Goal: Information Seeking & Learning: Check status

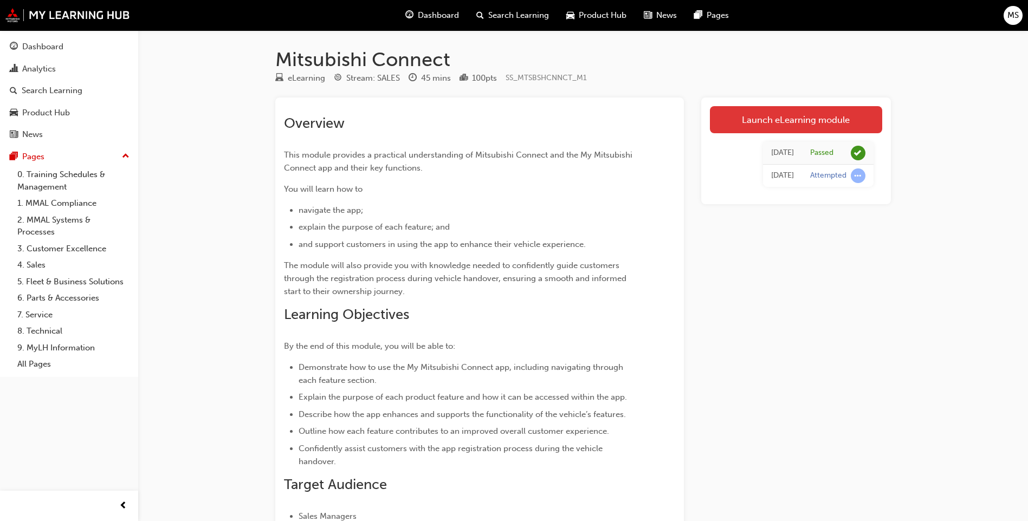
click at [824, 111] on link "Launch eLearning module" at bounding box center [796, 119] width 172 height 27
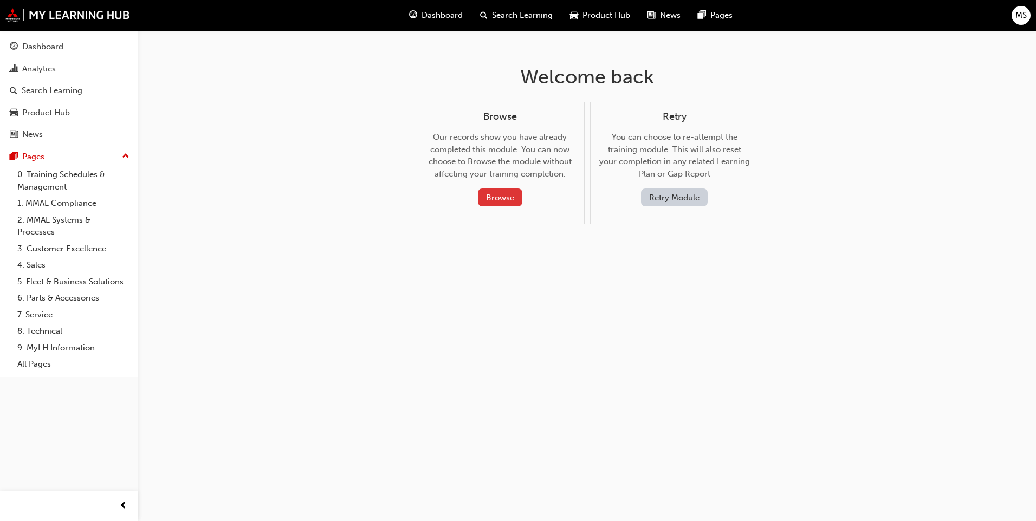
click at [507, 199] on button "Browse" at bounding box center [500, 198] width 44 height 18
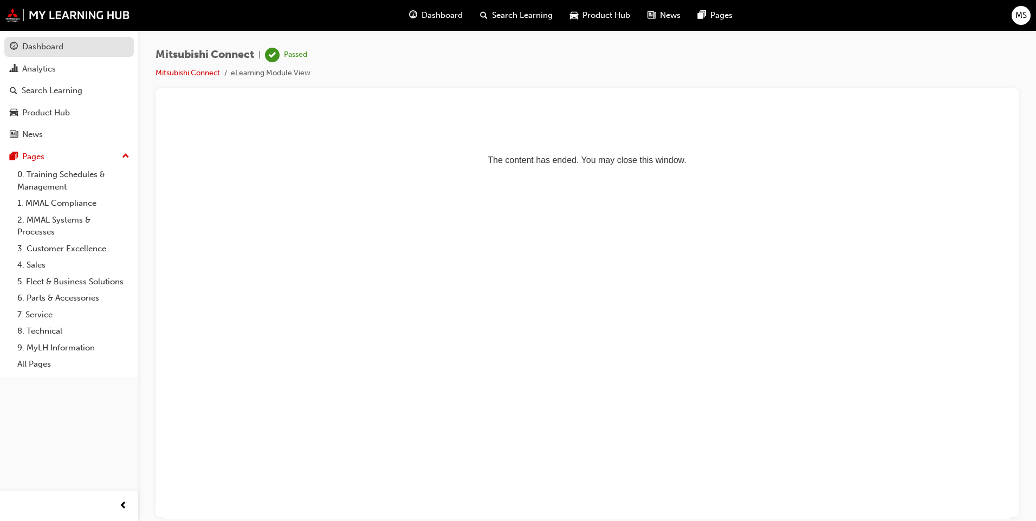
click at [53, 37] on link "Dashboard" at bounding box center [68, 47] width 129 height 20
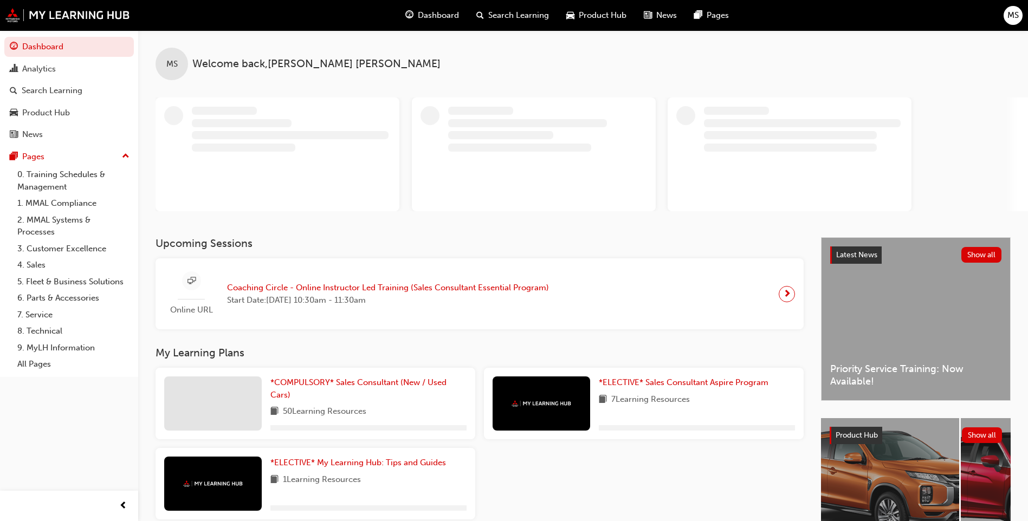
click at [435, 286] on span "Coaching Circle - Online Instructor Led Training (Sales Consultant Essential Pr…" at bounding box center [388, 288] width 322 height 12
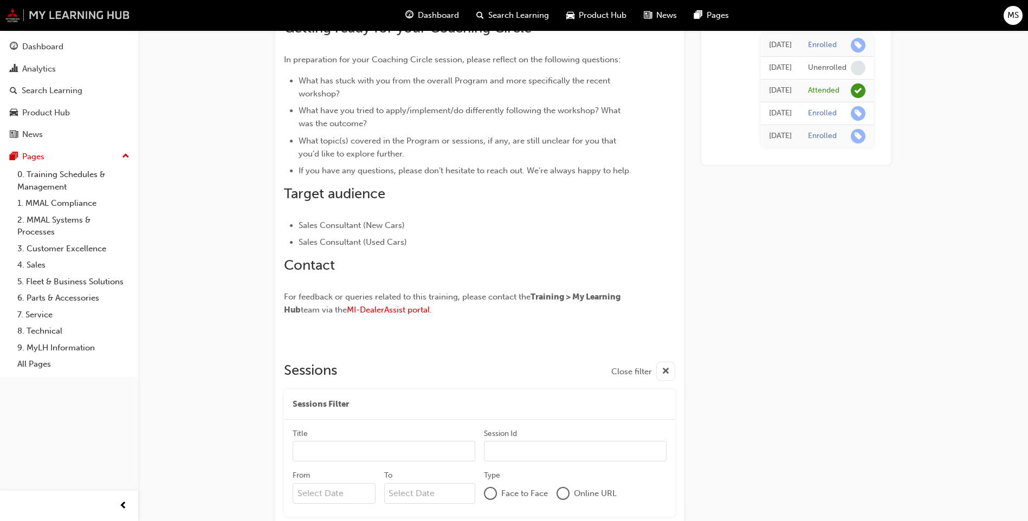
scroll to position [474, 0]
click at [53, 41] on div "Dashboard" at bounding box center [42, 47] width 41 height 12
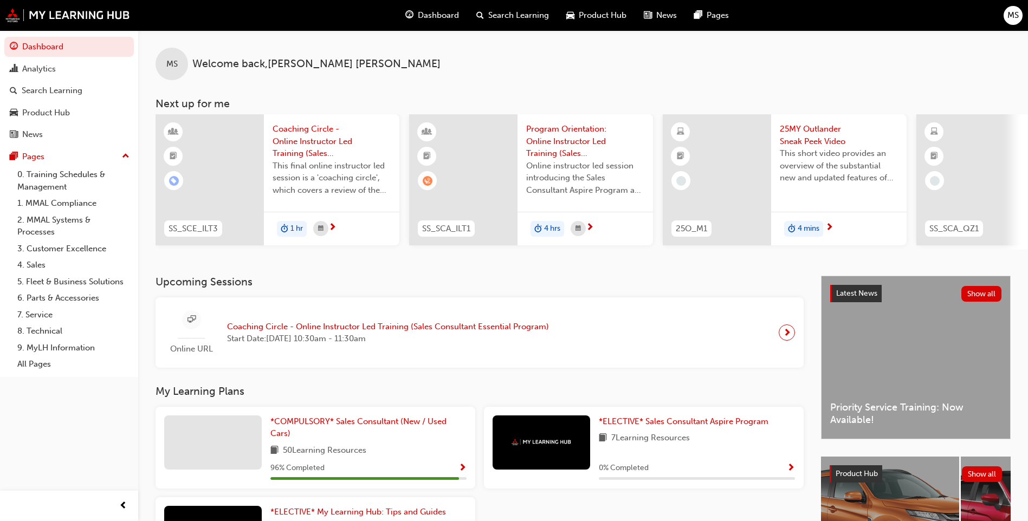
scroll to position [0, 647]
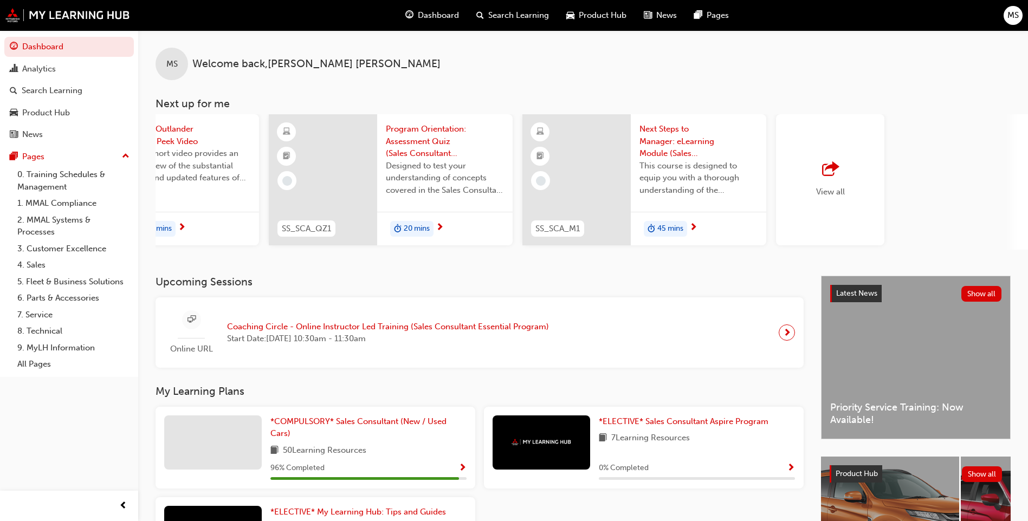
click at [841, 175] on div "button" at bounding box center [830, 169] width 29 height 15
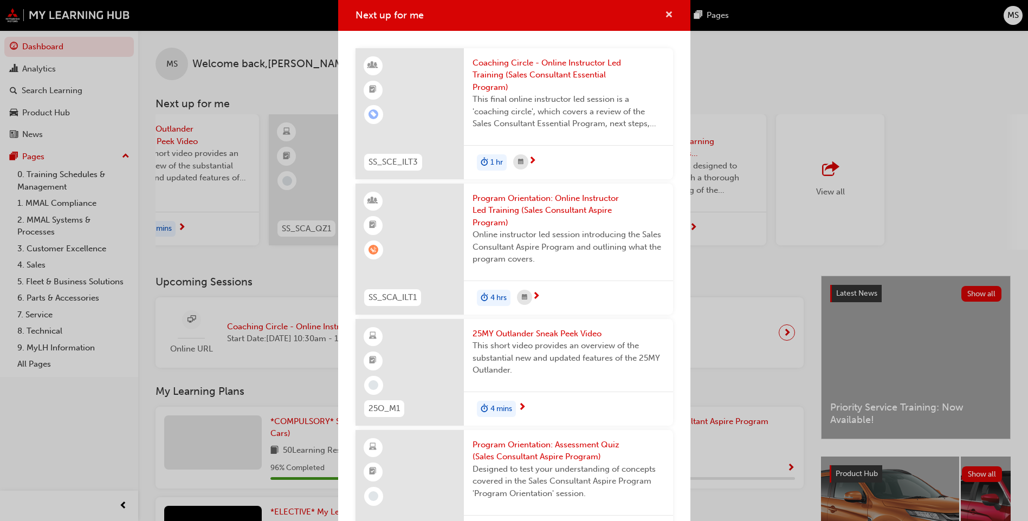
click at [665, 11] on span "cross-icon" at bounding box center [669, 16] width 8 height 10
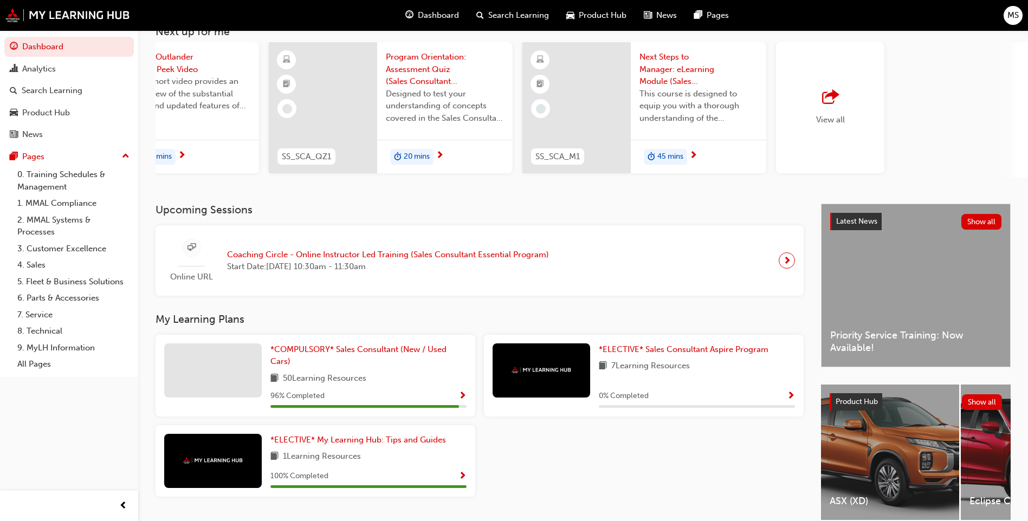
scroll to position [126, 0]
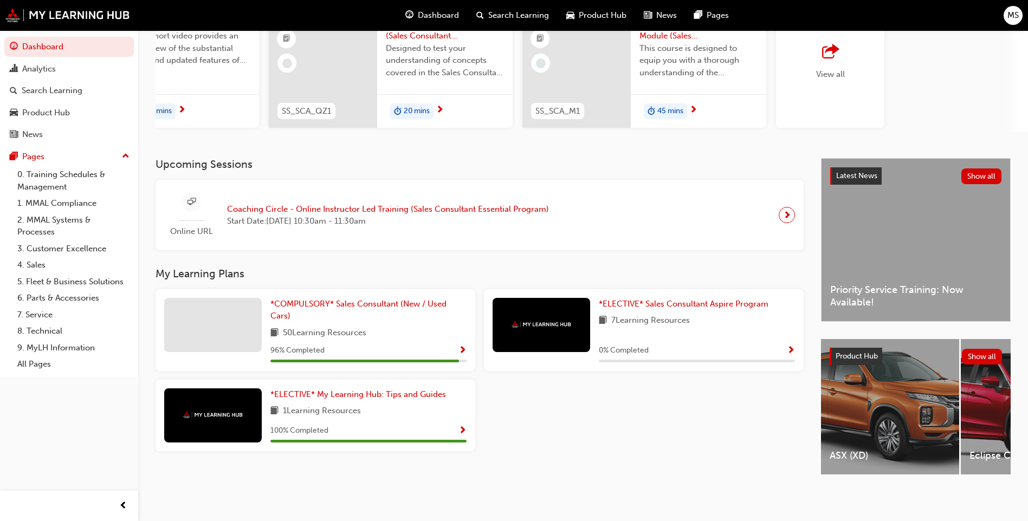
click at [792, 207] on div at bounding box center [787, 215] width 16 height 16
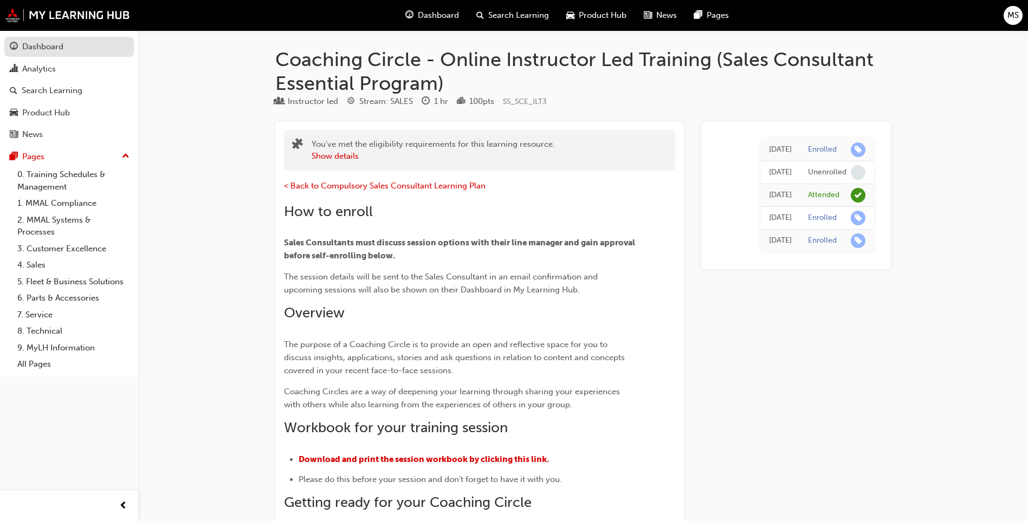
click at [38, 52] on div "Dashboard" at bounding box center [42, 47] width 41 height 12
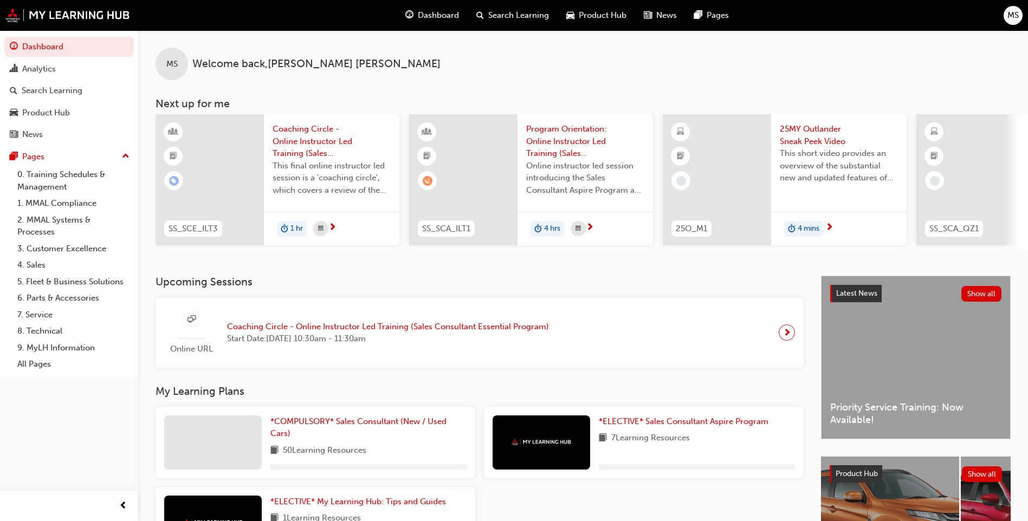
drag, startPoint x: 505, startPoint y: 301, endPoint x: 378, endPoint y: 287, distance: 128.2
drag, startPoint x: 378, startPoint y: 287, endPoint x: 250, endPoint y: 290, distance: 127.4
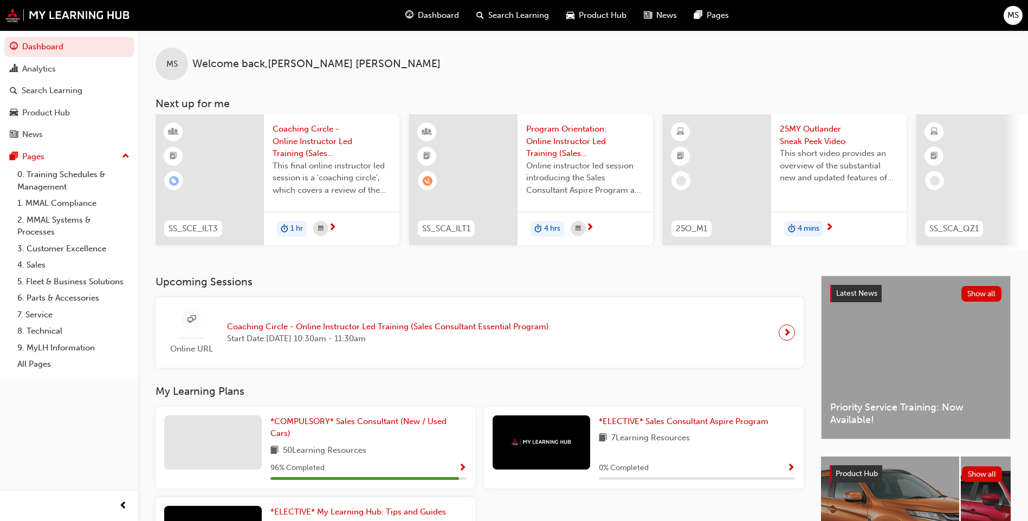
drag, startPoint x: 254, startPoint y: 298, endPoint x: 526, endPoint y: 293, distance: 272.1
click at [529, 288] on h3 "Upcoming Sessions" at bounding box center [480, 282] width 648 height 12
click at [38, 268] on link "4. Sales" at bounding box center [73, 265] width 121 height 17
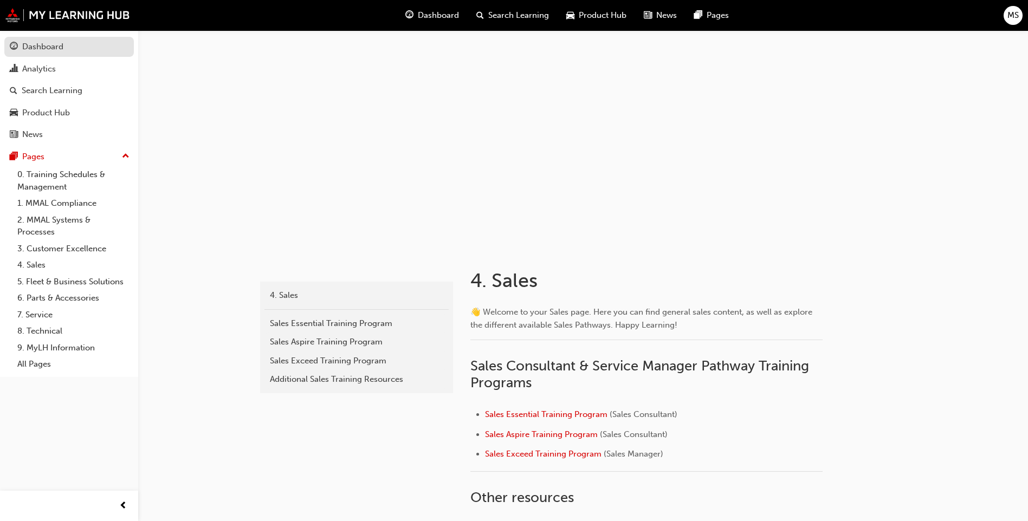
click at [72, 51] on div "Dashboard" at bounding box center [69, 47] width 119 height 14
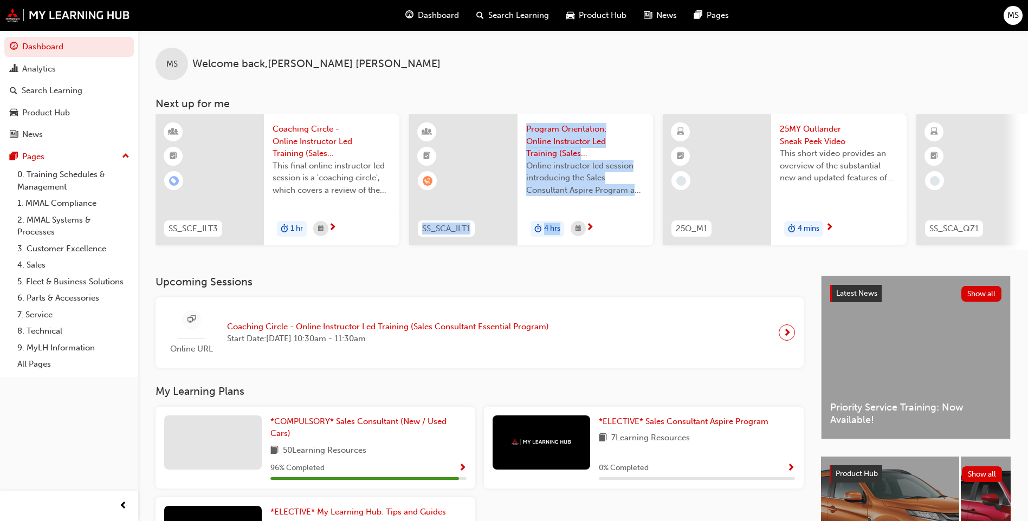
drag, startPoint x: 484, startPoint y: 254, endPoint x: 658, endPoint y: 257, distance: 174.0
click at [658, 257] on div "MS Welcome back , [PERSON_NAME] Next up for me SS_SCE_ILT3 Coaching Circle - On…" at bounding box center [583, 152] width 890 height 245
click at [581, 143] on span "Program Orientation: Online Instructor Led Training (Sales Consultant Aspire Pr…" at bounding box center [585, 141] width 118 height 37
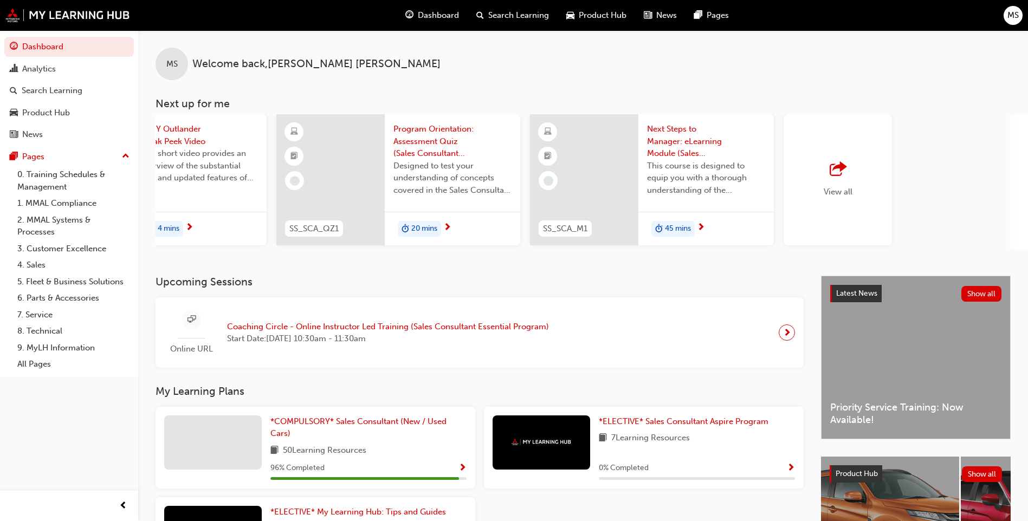
scroll to position [0, 647]
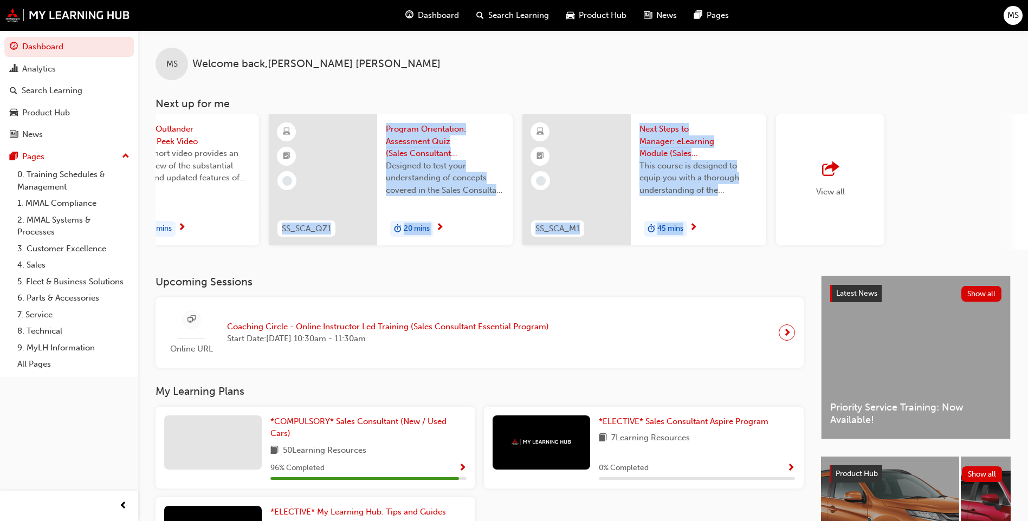
drag, startPoint x: 682, startPoint y: 255, endPoint x: 202, endPoint y: 248, distance: 480.1
click at [202, 248] on div "SS_SCE_ILT3 Coaching Circle - Online Instructor Led Training (Sales Consultant …" at bounding box center [592, 181] width 872 height 135
click at [618, 274] on div "MS Welcome back , [PERSON_NAME] Next up for me SS_SCE_ILT3 Coaching Circle - On…" at bounding box center [583, 152] width 890 height 245
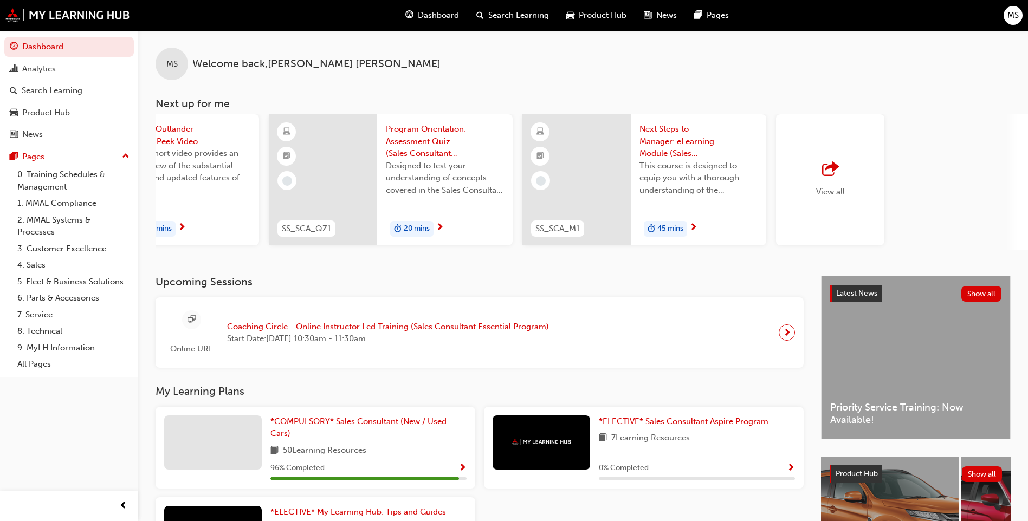
click at [455, 9] on span "Dashboard" at bounding box center [438, 15] width 41 height 12
click at [43, 14] on img at bounding box center [67, 15] width 125 height 14
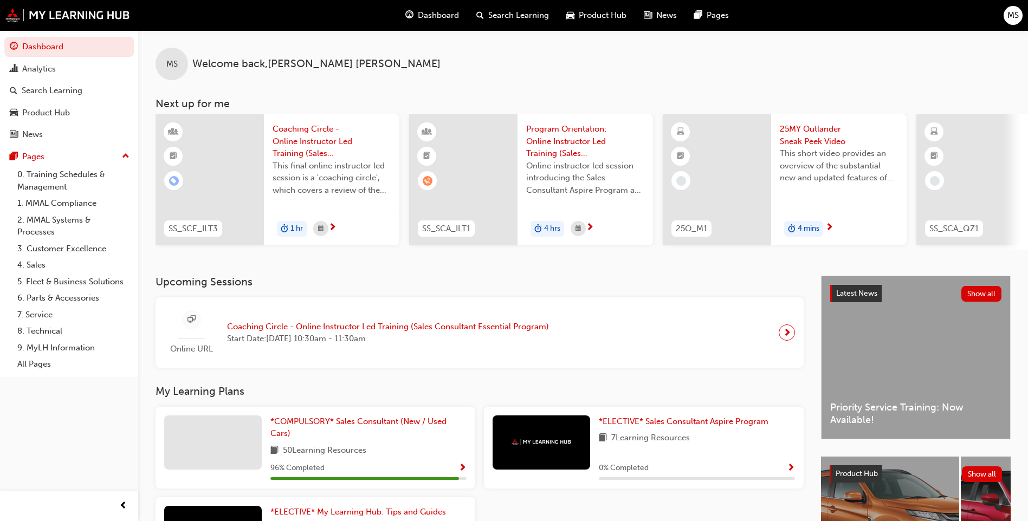
click at [186, 56] on div "MS" at bounding box center [172, 64] width 33 height 33
click at [71, 75] on div "Analytics" at bounding box center [69, 69] width 119 height 14
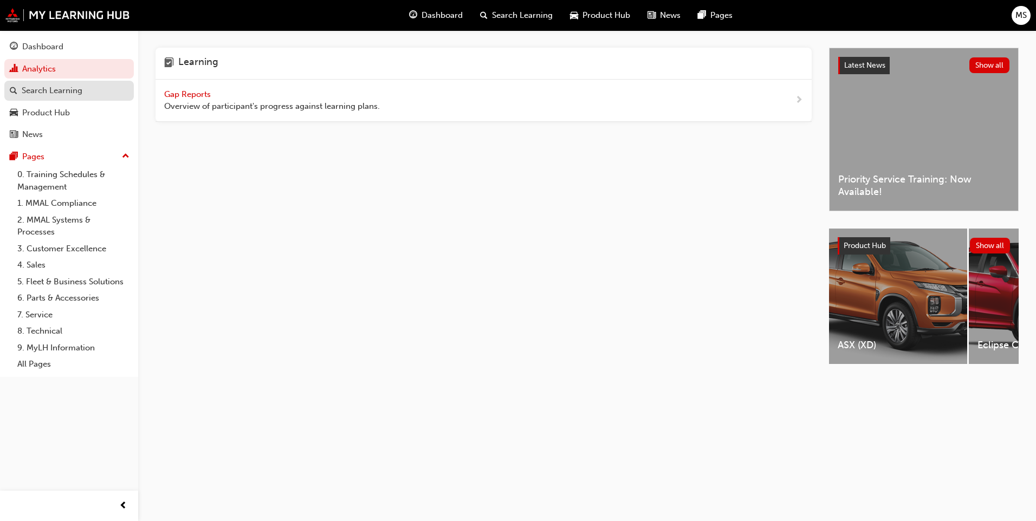
click at [114, 89] on div "Search Learning" at bounding box center [69, 91] width 119 height 14
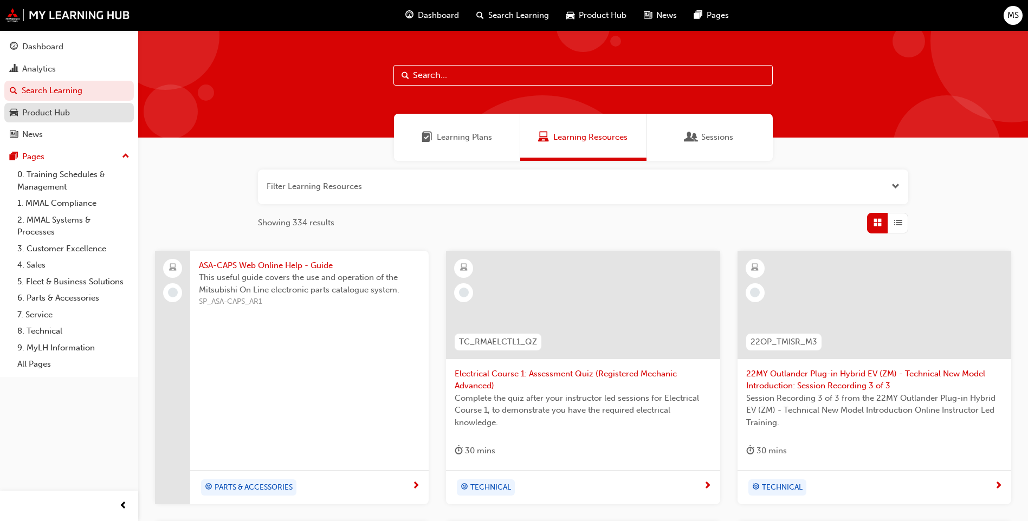
click at [66, 112] on div "Product Hub" at bounding box center [46, 113] width 48 height 12
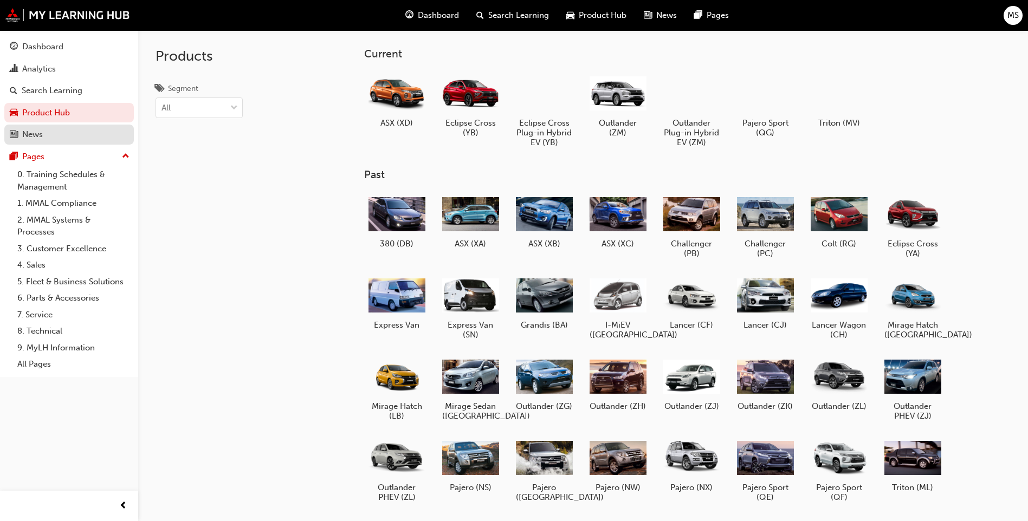
click at [47, 134] on div "News" at bounding box center [69, 135] width 119 height 14
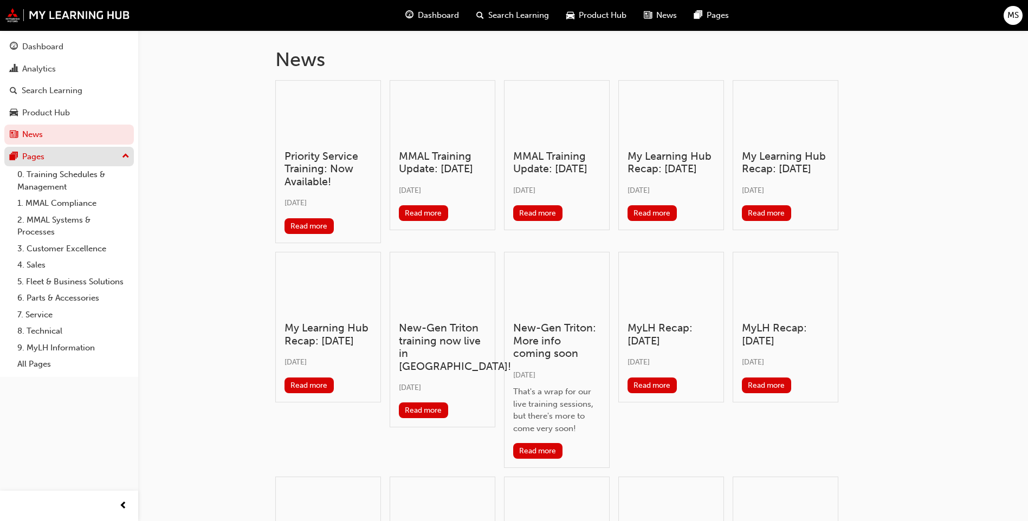
click at [57, 160] on div "Pages" at bounding box center [69, 157] width 119 height 14
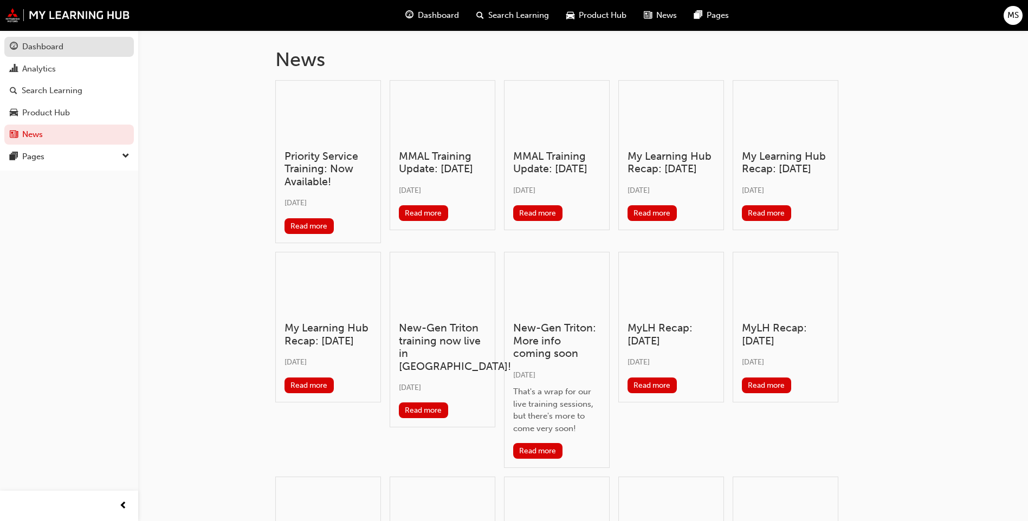
click at [76, 56] on link "Dashboard" at bounding box center [68, 47] width 129 height 20
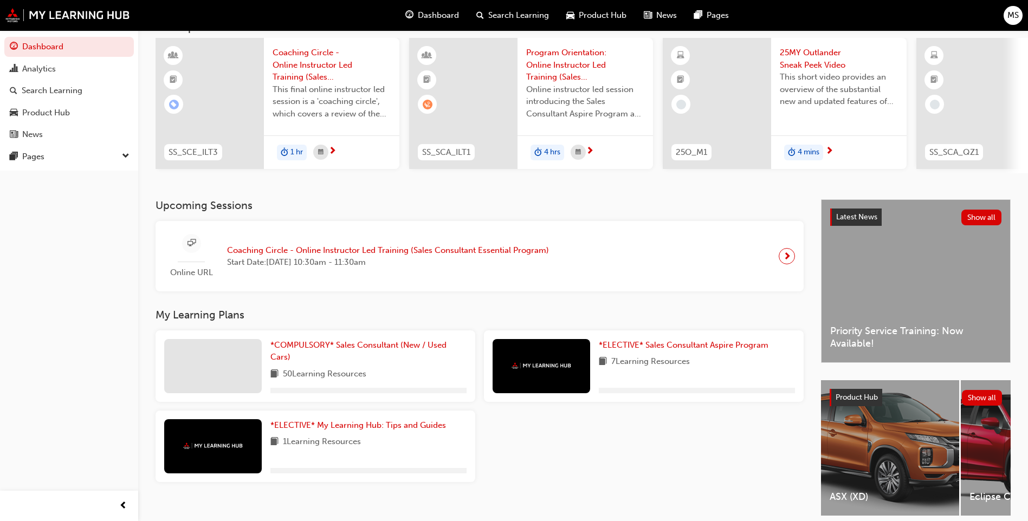
scroll to position [126, 0]
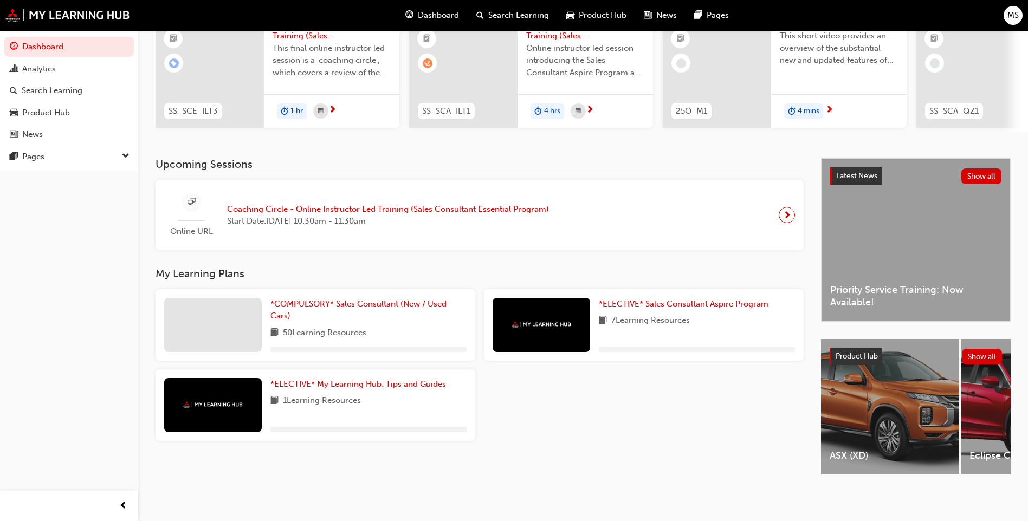
click at [463, 204] on span "Coaching Circle - Online Instructor Led Training (Sales Consultant Essential Pr…" at bounding box center [388, 209] width 322 height 12
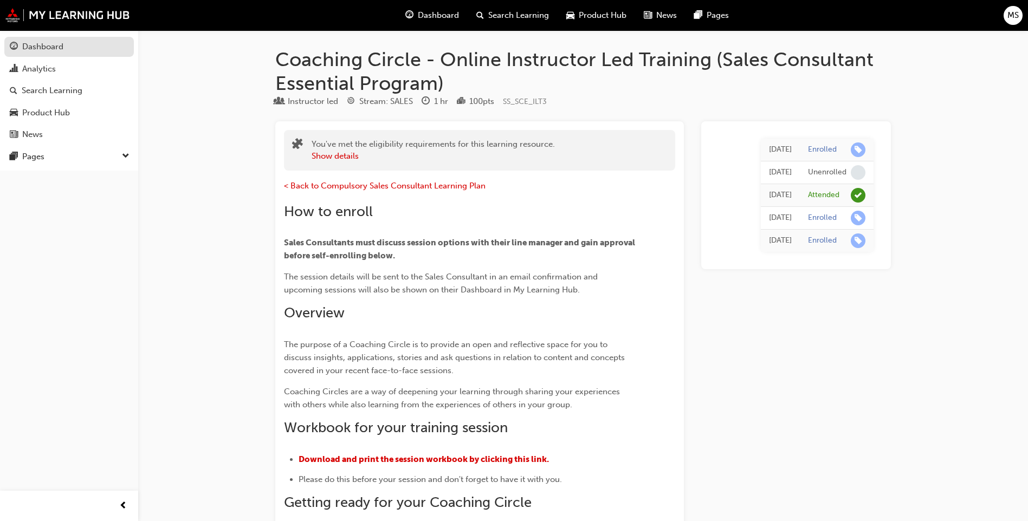
click at [63, 42] on div "Dashboard" at bounding box center [42, 47] width 41 height 12
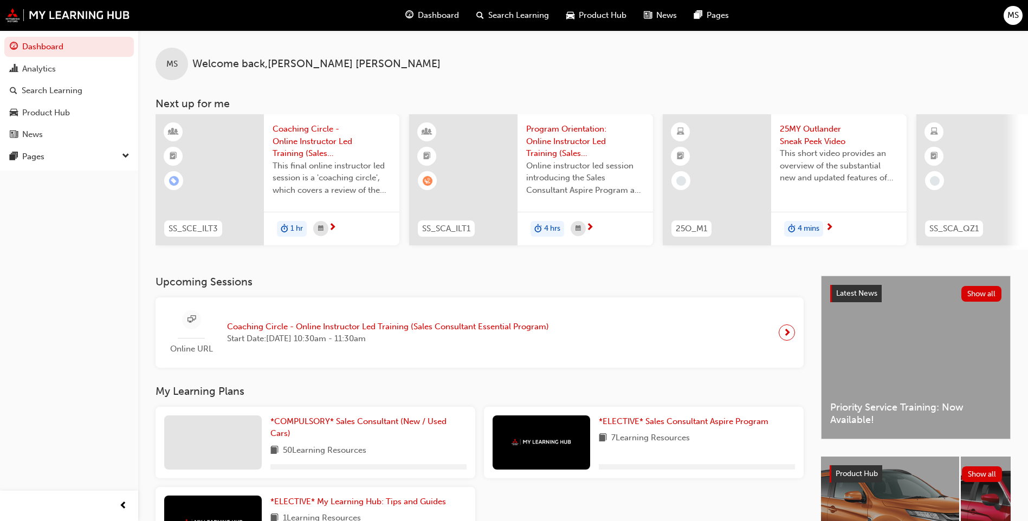
click at [354, 170] on span "This final online instructor led session is a 'coaching circle', which covers a…" at bounding box center [332, 178] width 118 height 37
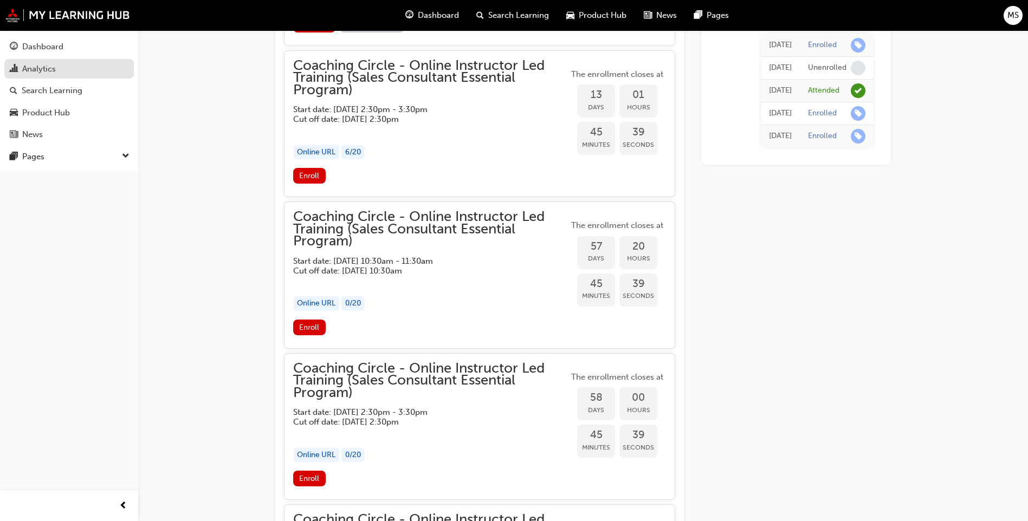
scroll to position [892, 0]
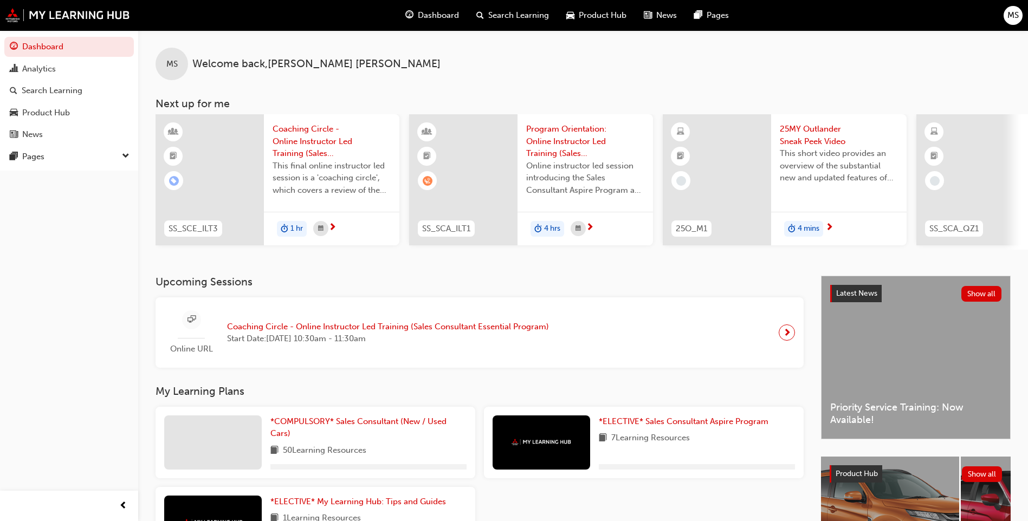
click at [562, 183] on span "Online instructor led session introducing the Sales Consultant Aspire Program a…" at bounding box center [585, 178] width 118 height 37
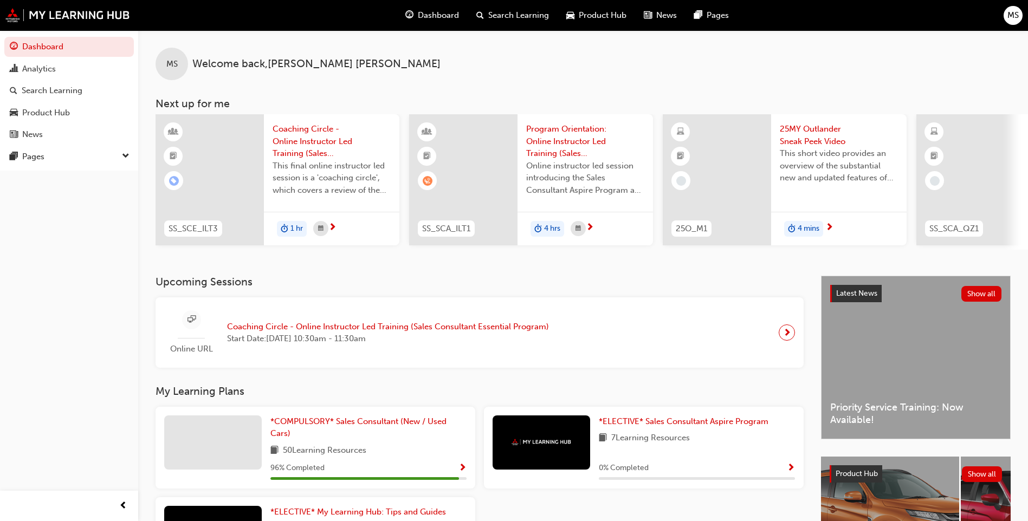
drag, startPoint x: 659, startPoint y: 255, endPoint x: 705, endPoint y: 255, distance: 46.1
click at [733, 257] on div "MS Welcome back , [PERSON_NAME] Next up for me SS_SCE_ILT3 Coaching Circle - On…" at bounding box center [583, 152] width 890 height 245
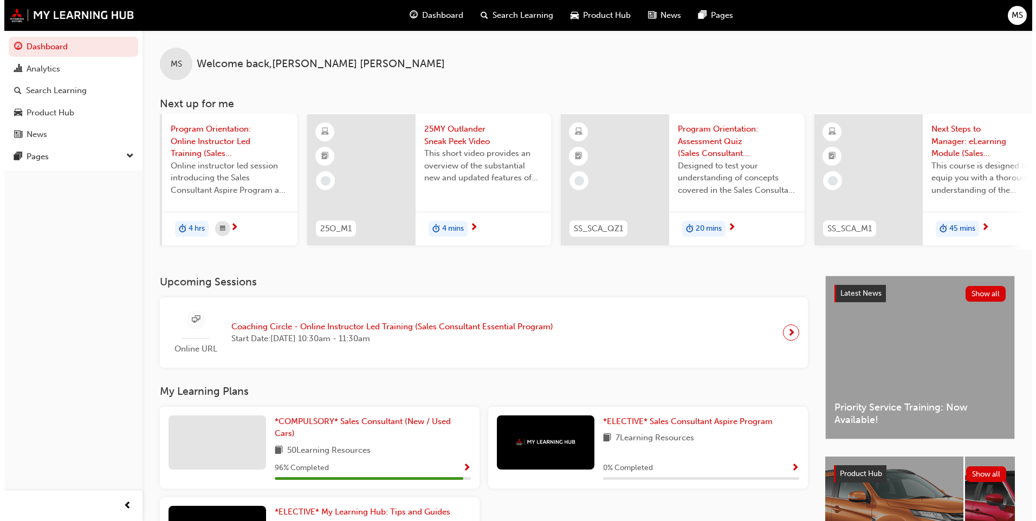
scroll to position [0, 359]
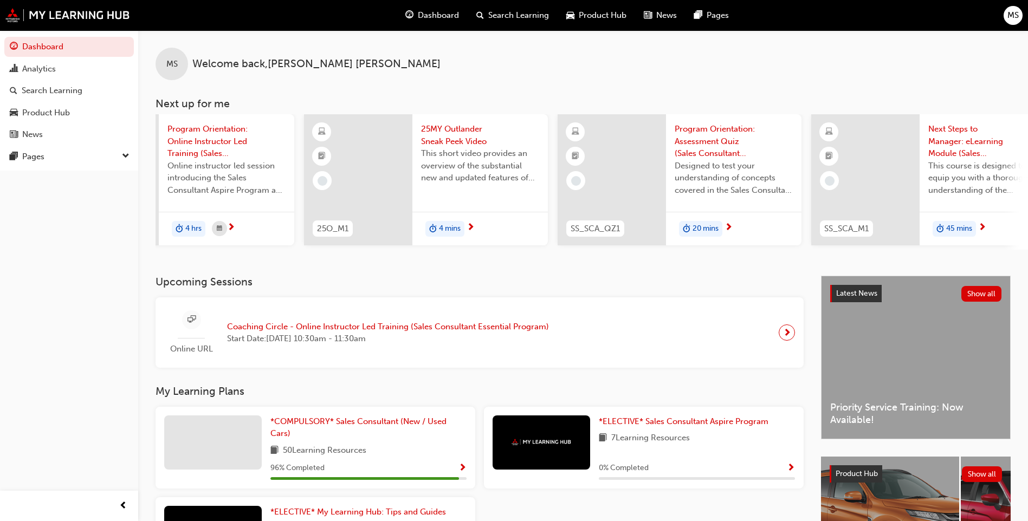
click at [464, 154] on span "This short video provides an overview of the substantial new and updated featur…" at bounding box center [480, 165] width 118 height 37
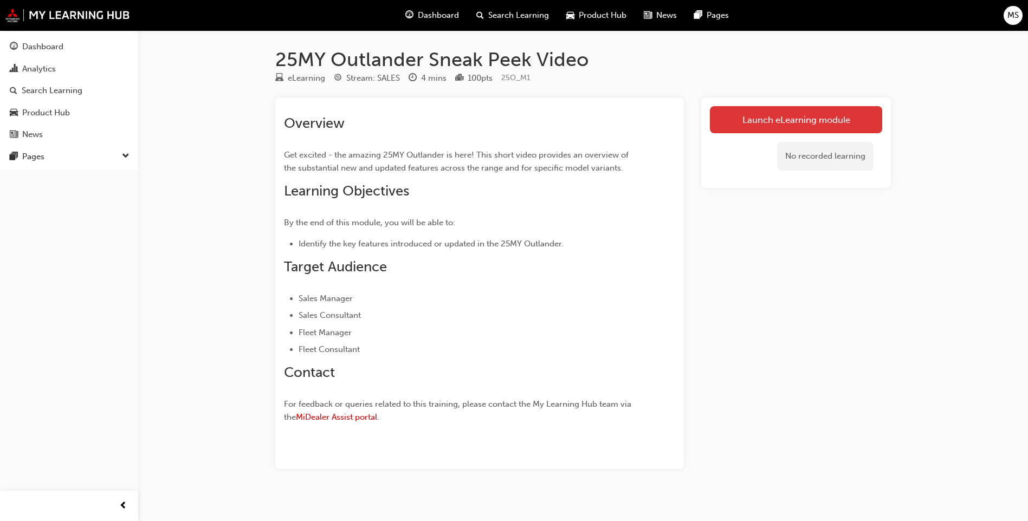
click at [848, 113] on link "Launch eLearning module" at bounding box center [796, 119] width 172 height 27
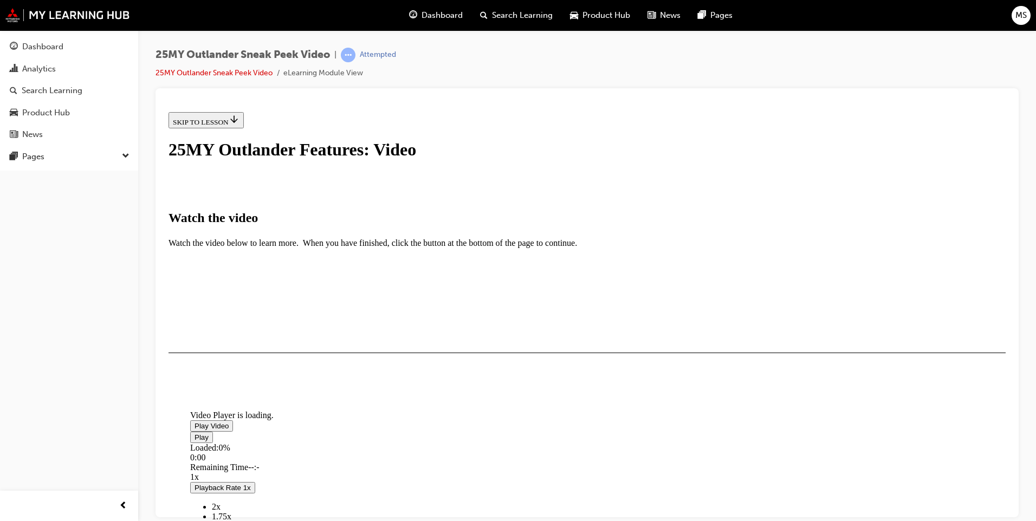
click at [195, 422] on span "Video player" at bounding box center [195, 426] width 0 height 8
click at [393, 443] on div "Loaded : 4.91% 0:38 0:05" at bounding box center [710, 457] width 1040 height 29
click at [683, 443] on div "Loaded : 22.08% 3:22 0:39" at bounding box center [710, 457] width 1040 height 29
click at [699, 443] on div "Loaded : 22.16% 3:31 3:22" at bounding box center [710, 457] width 1040 height 29
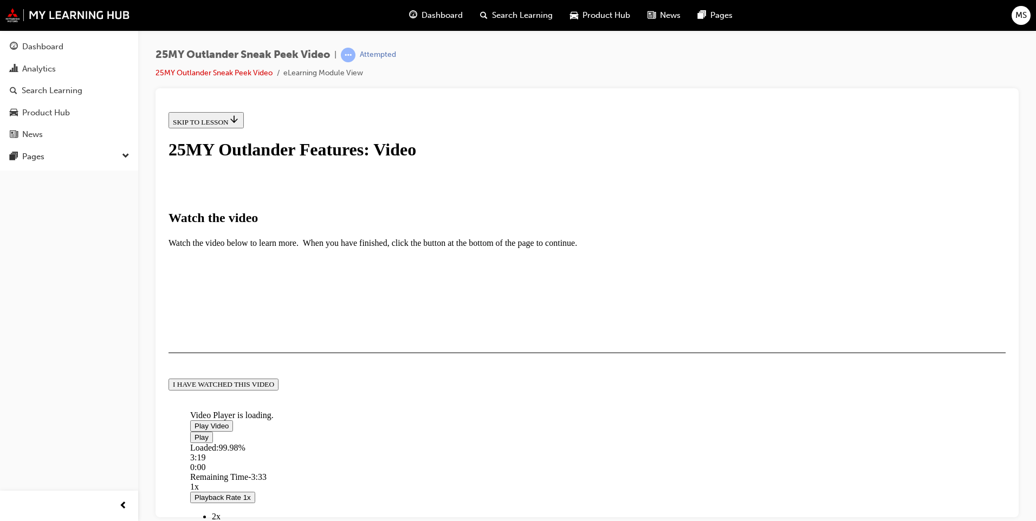
click at [274, 388] on div "I HAVE WATCHED THIS VIDEO" at bounding box center [223, 384] width 101 height 9
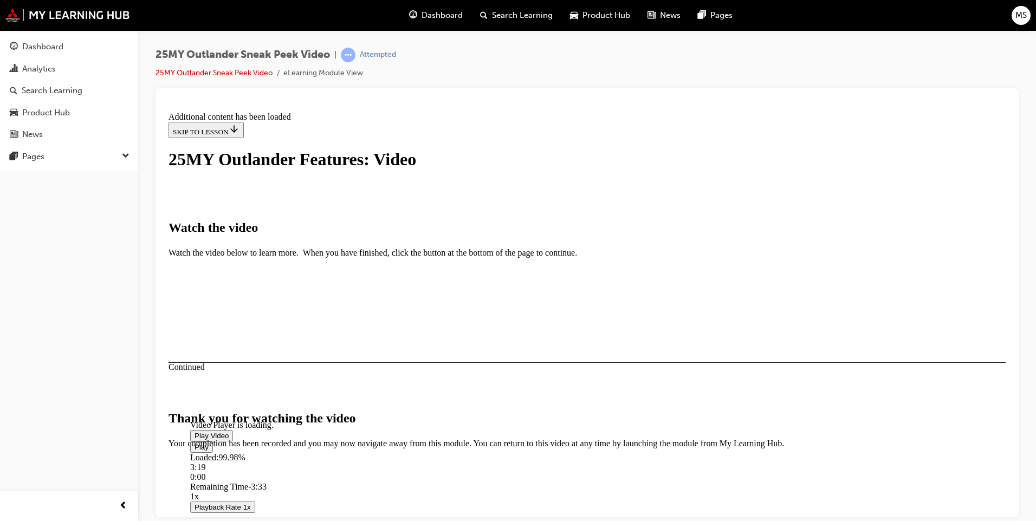
scroll to position [316, 0]
click at [235, 509] on button "CLOSE MODULE" at bounding box center [202, 514] width 66 height 11
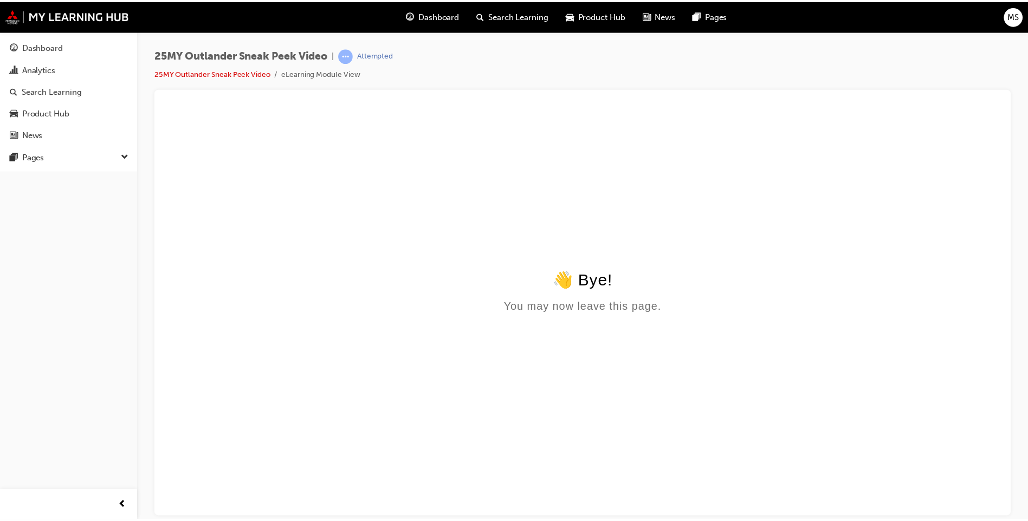
scroll to position [0, 0]
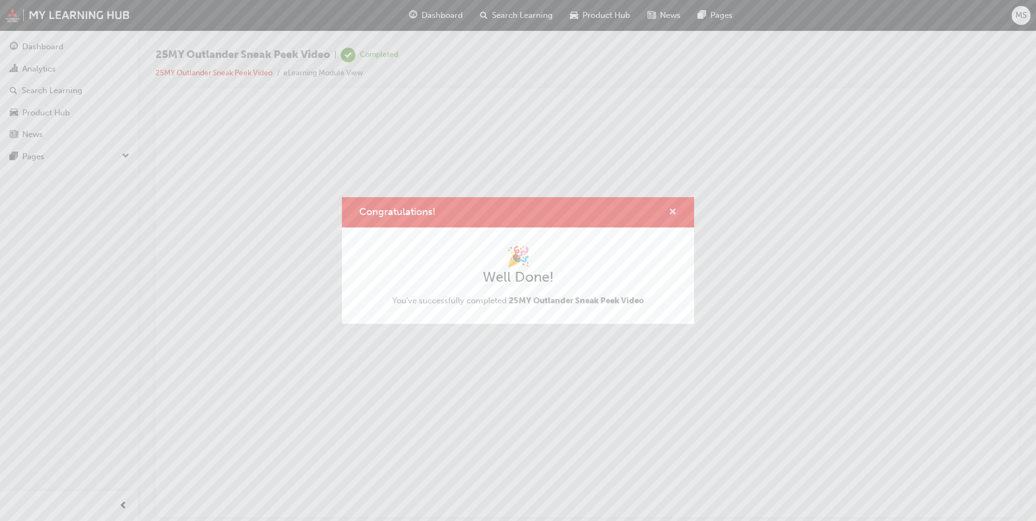
drag, startPoint x: 672, startPoint y: 208, endPoint x: 527, endPoint y: 113, distance: 172.7
click at [672, 208] on span "cross-icon" at bounding box center [673, 213] width 8 height 10
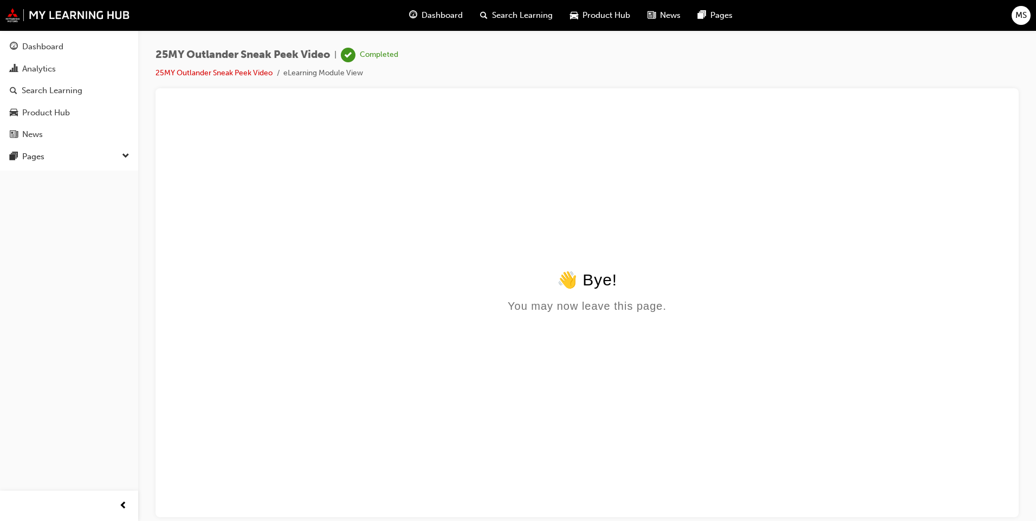
click at [443, 17] on span "Dashboard" at bounding box center [442, 15] width 41 height 12
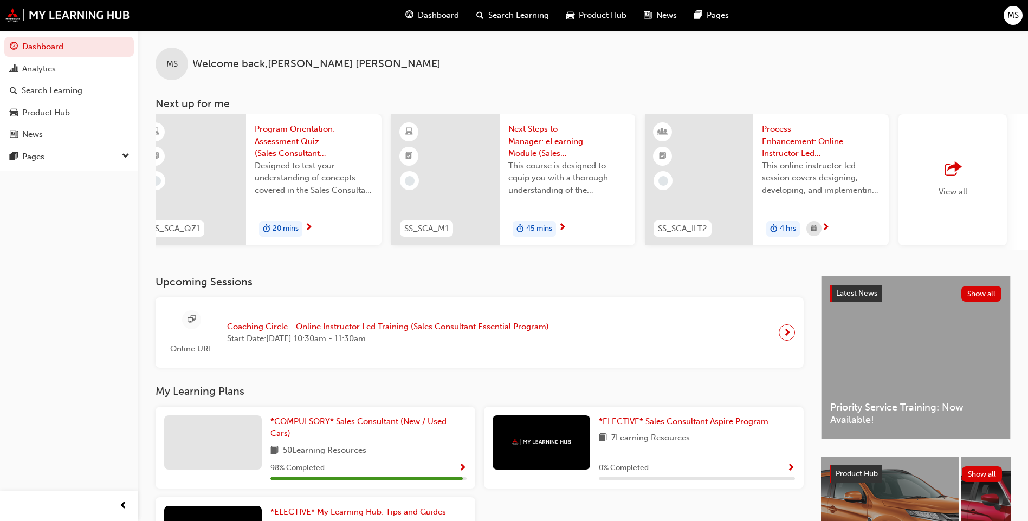
scroll to position [0, 532]
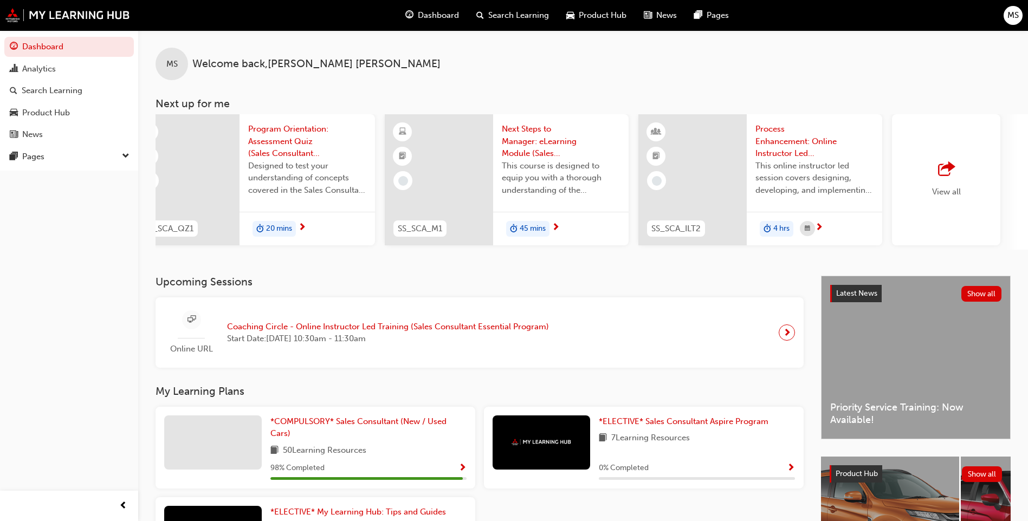
click at [280, 145] on span "Program Orientation: Assessment Quiz (Sales Consultant Aspire Program)" at bounding box center [307, 141] width 118 height 37
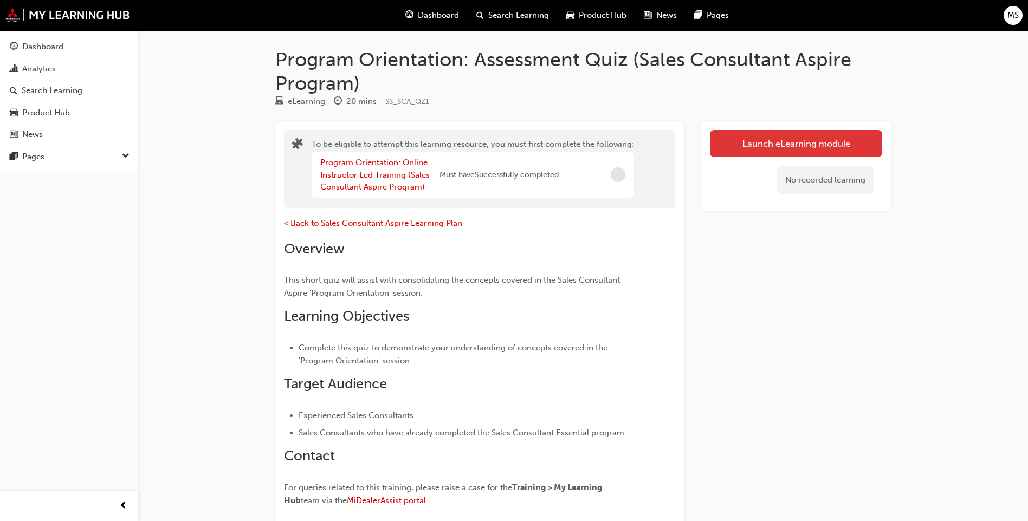
click at [802, 139] on button "Launch eLearning module" at bounding box center [796, 143] width 172 height 27
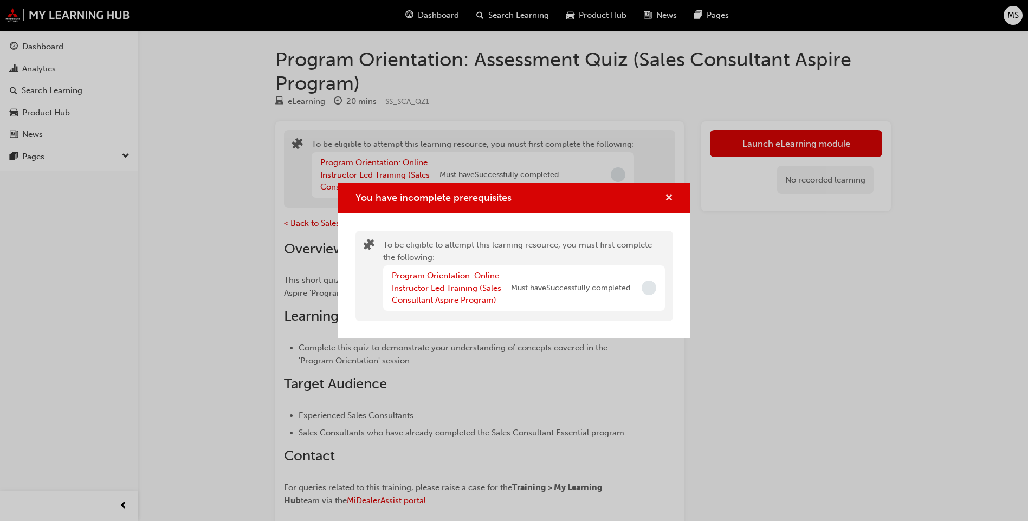
click at [667, 194] on span "cross-icon" at bounding box center [669, 199] width 8 height 10
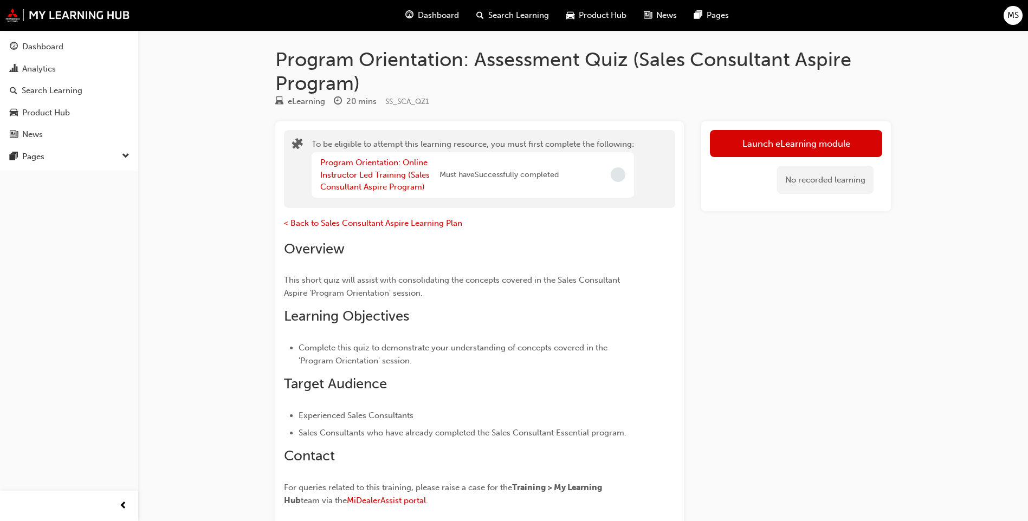
click at [424, 7] on div "Dashboard" at bounding box center [432, 15] width 71 height 22
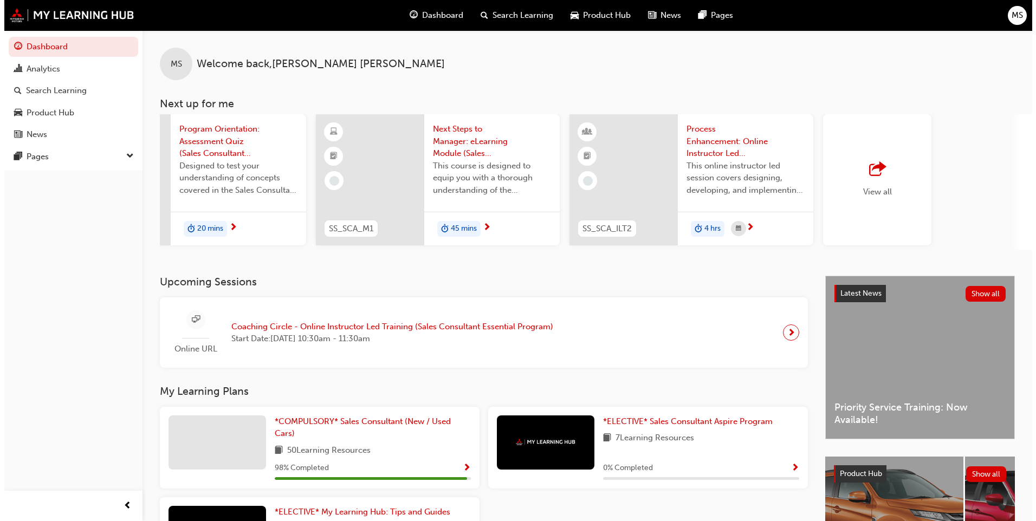
scroll to position [0, 632]
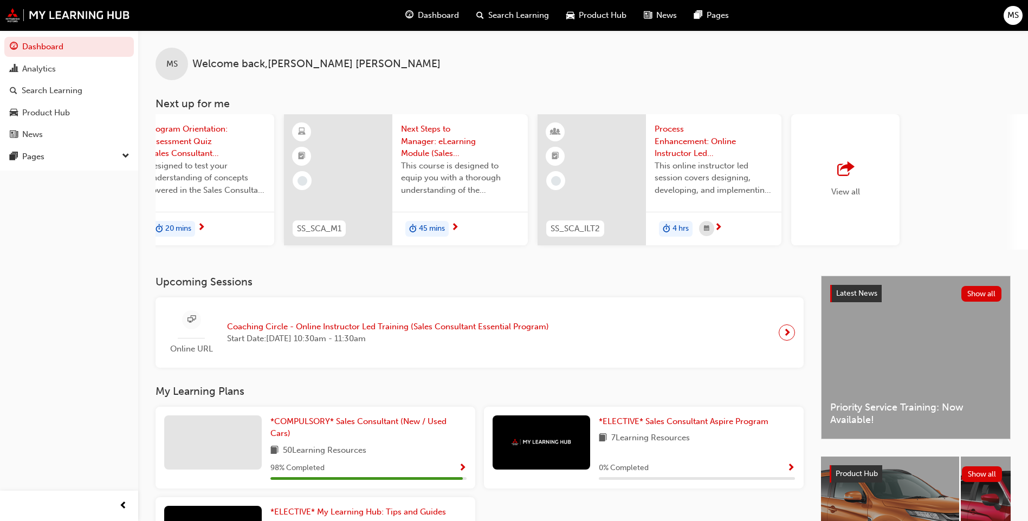
click at [694, 157] on span "Process Enhancement: Online Instructor Led Training (Sales Consultant Aspire Pr…" at bounding box center [714, 141] width 118 height 37
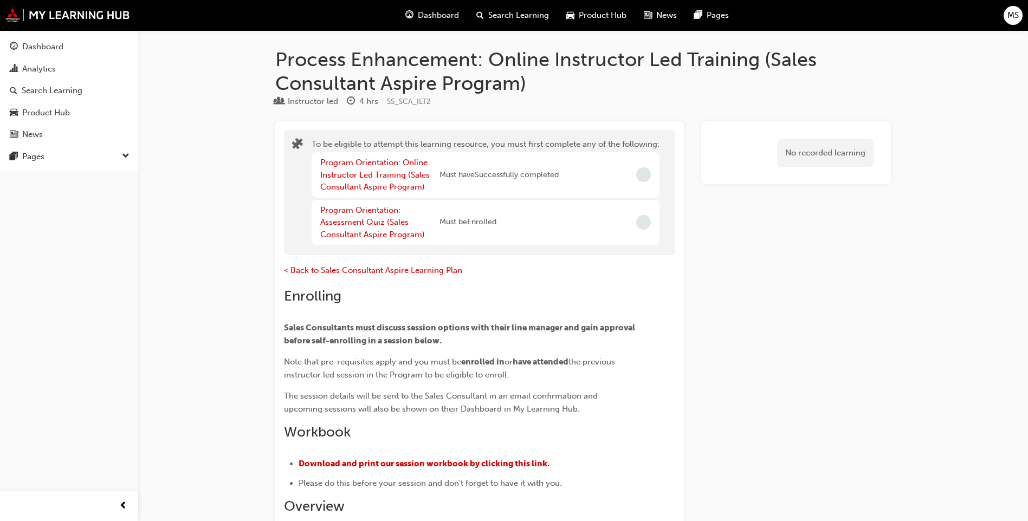
click at [436, 16] on span "Dashboard" at bounding box center [438, 15] width 41 height 12
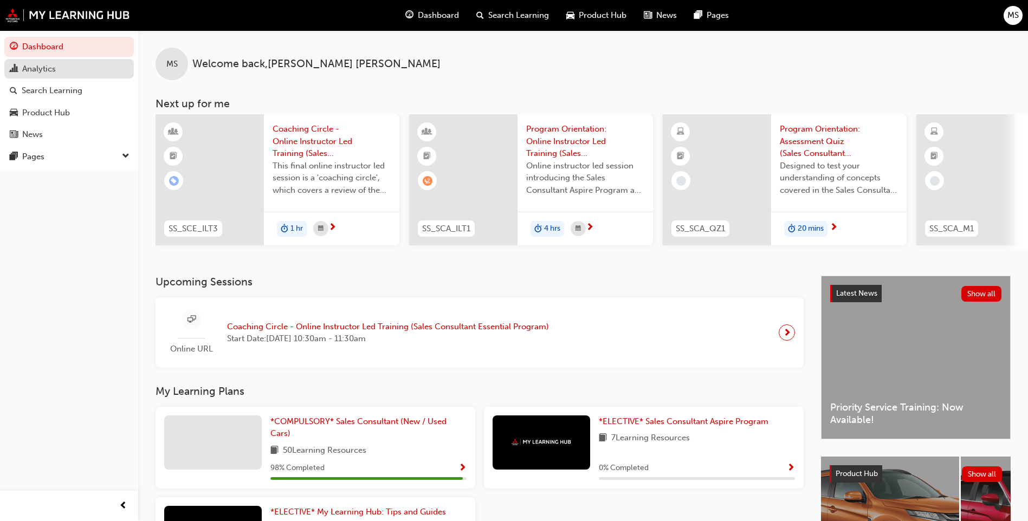
click at [69, 69] on div "Analytics" at bounding box center [69, 69] width 119 height 14
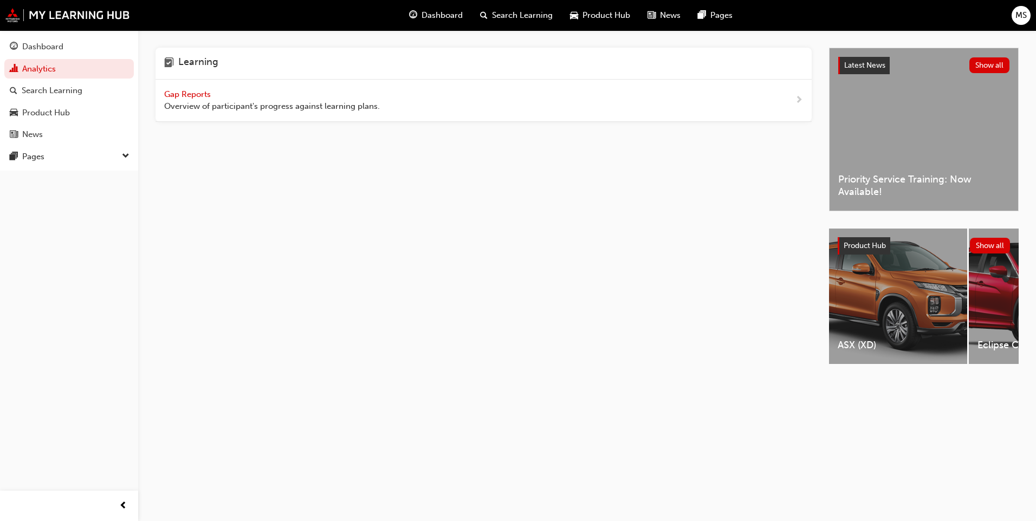
click at [187, 90] on span "Gap Reports" at bounding box center [188, 94] width 49 height 10
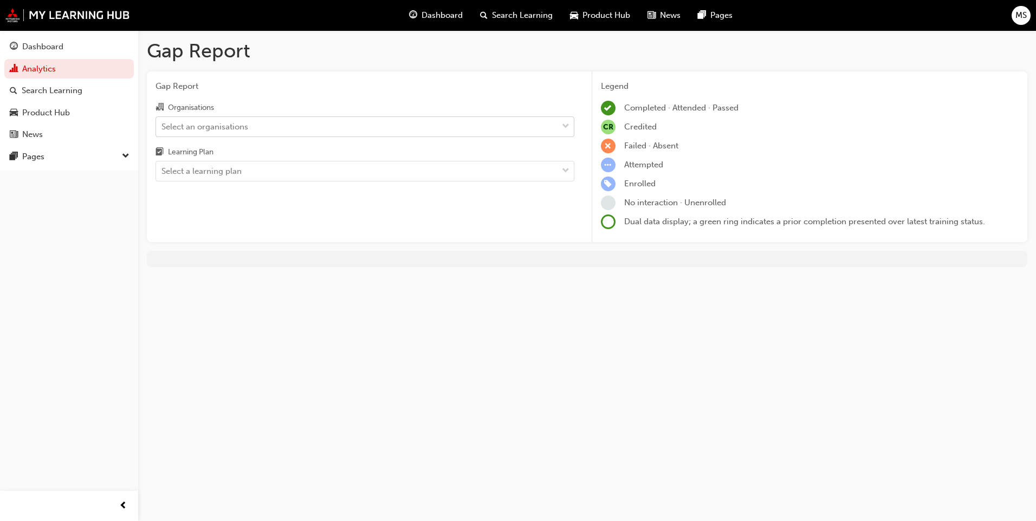
click at [288, 131] on div "Select an organisations" at bounding box center [356, 126] width 401 height 19
click at [163, 131] on input "Organisations Select an organisations" at bounding box center [161, 125] width 1 height 9
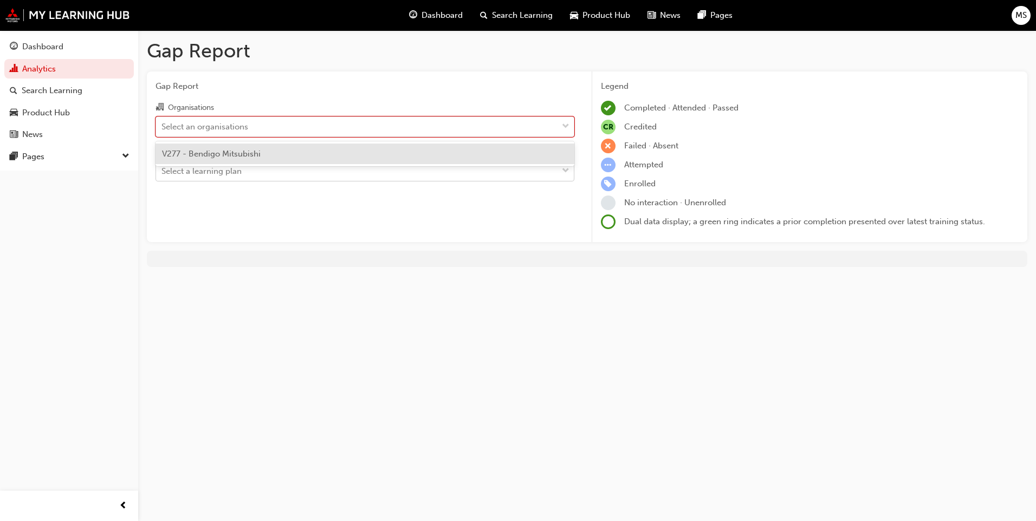
click at [246, 180] on div "Select a learning plan" at bounding box center [356, 171] width 401 height 19
click at [163, 176] on input "Learning Plan Select a learning plan" at bounding box center [161, 170] width 1 height 9
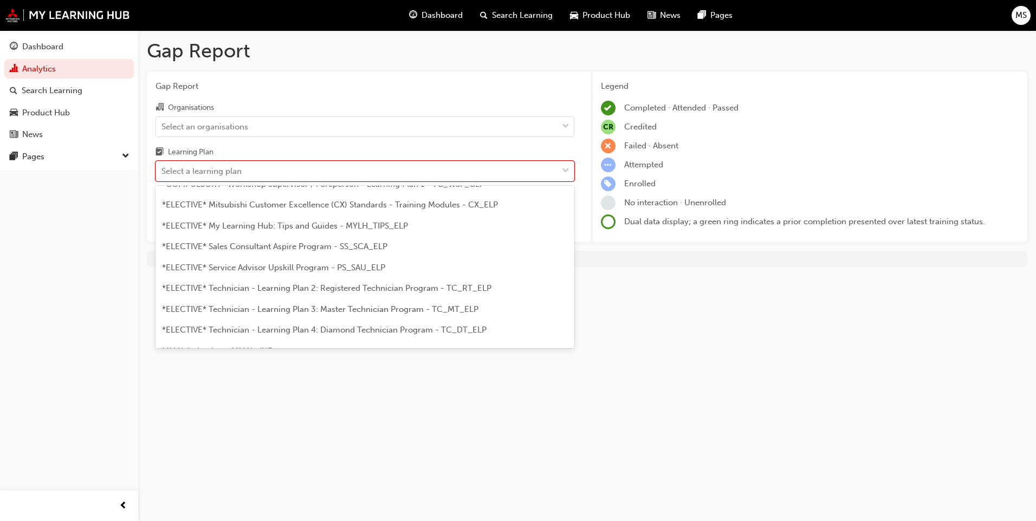
scroll to position [530, 0]
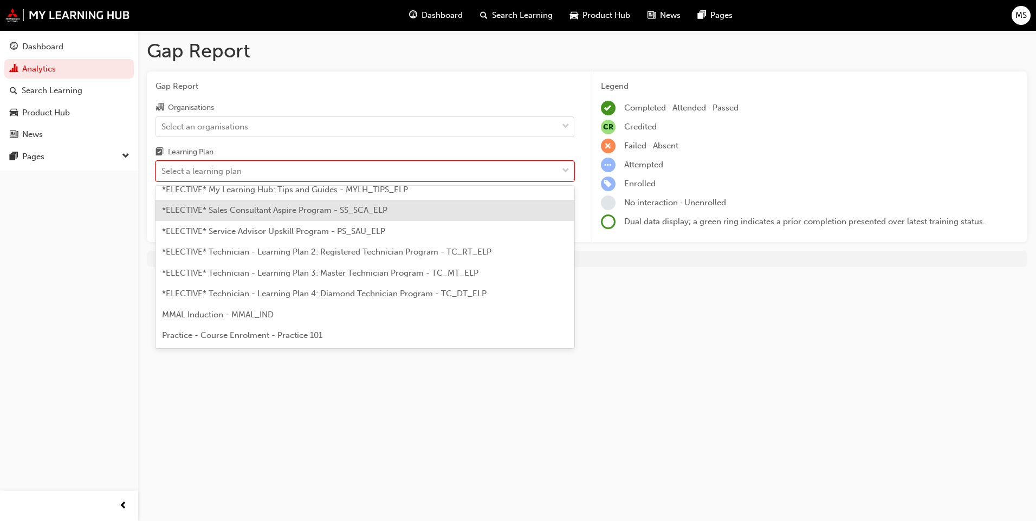
click at [324, 211] on span "*ELECTIVE* Sales Consultant Aspire Program - SS_SCA_ELP" at bounding box center [274, 210] width 225 height 10
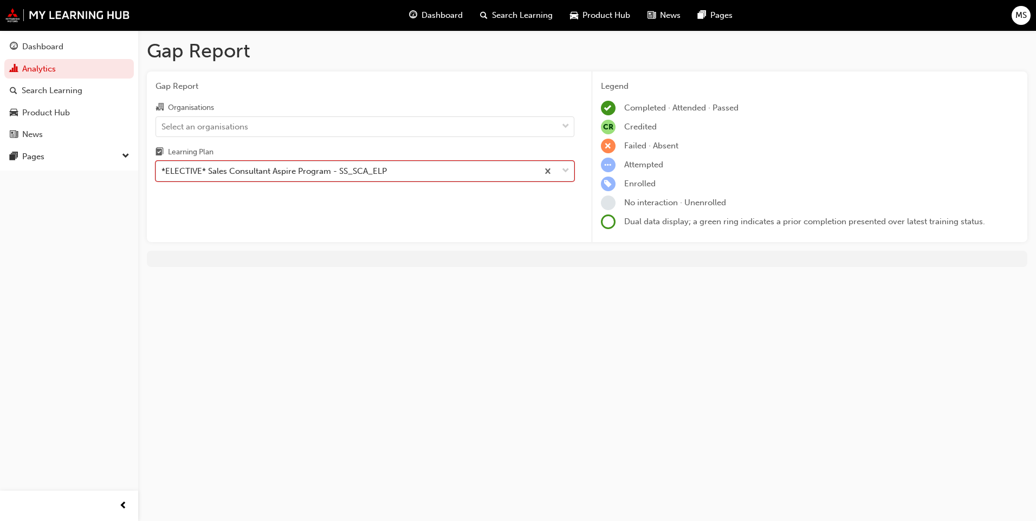
click at [467, 172] on div "*ELECTIVE* Sales Consultant Aspire Program - SS_SCA_ELP" at bounding box center [347, 171] width 382 height 19
click at [163, 172] on input "Learning Plan option *ELECTIVE* Sales Consultant Aspire Program - SS_SCA_ELP, s…" at bounding box center [161, 170] width 1 height 9
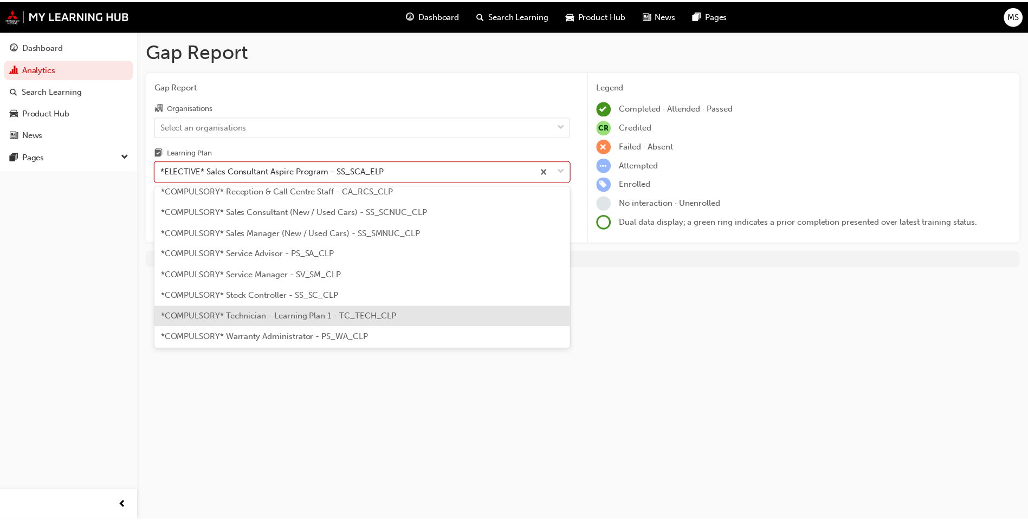
scroll to position [302, 0]
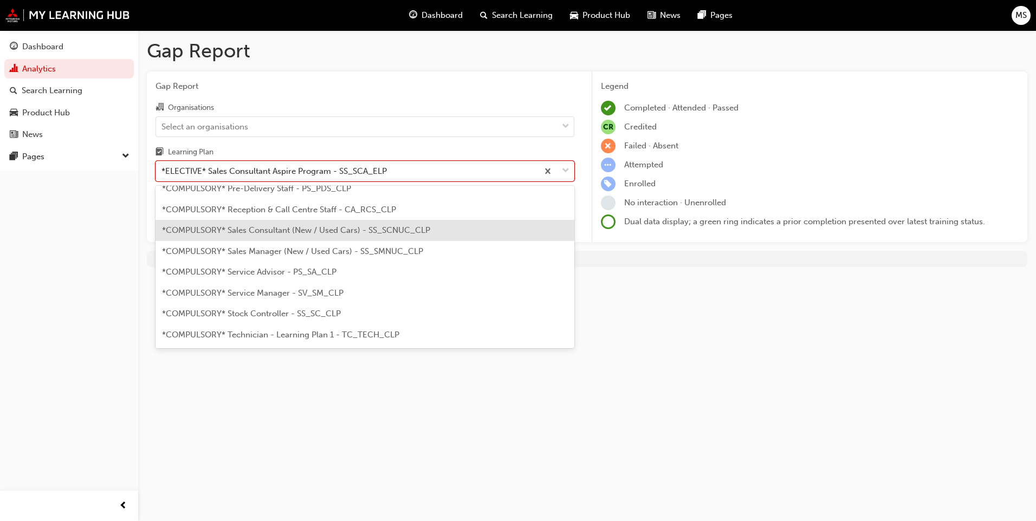
click at [346, 225] on span "*COMPULSORY* Sales Consultant (New / Used Cars) - SS_SCNUC_CLP" at bounding box center [296, 230] width 268 height 10
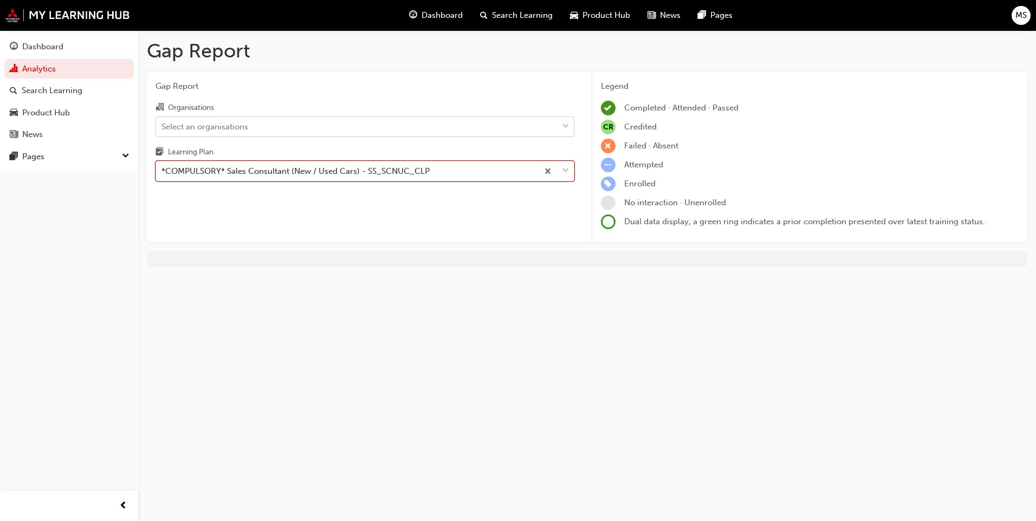
click at [305, 124] on div "Select an organisations" at bounding box center [356, 126] width 401 height 19
click at [163, 124] on input "Organisations Select an organisations" at bounding box center [161, 125] width 1 height 9
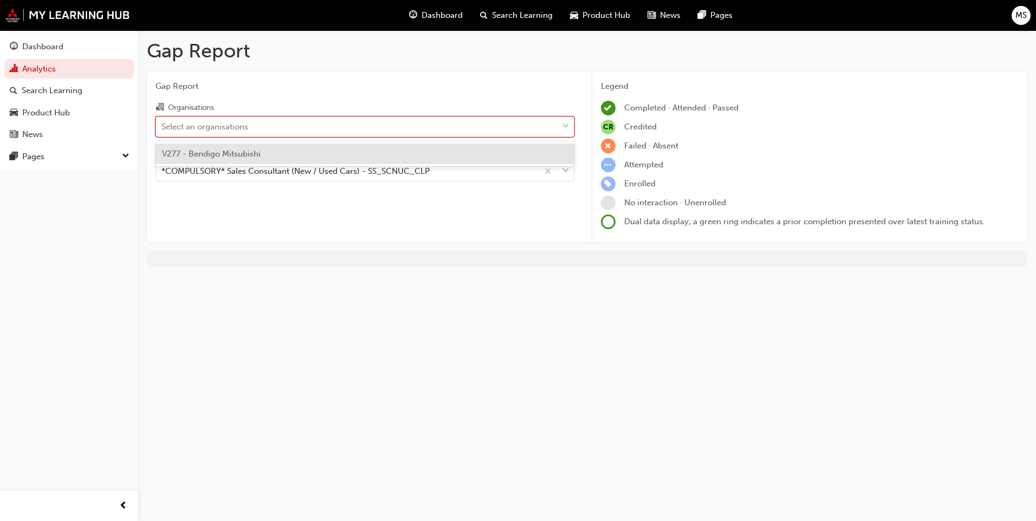
click at [228, 150] on span "V277 - Bendigo Mitsubishi" at bounding box center [211, 154] width 99 height 10
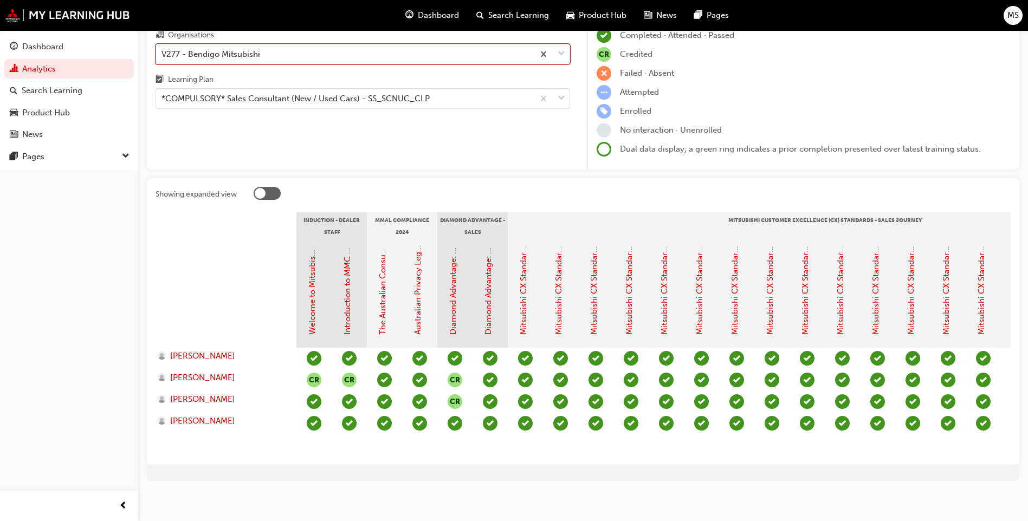
scroll to position [85, 0]
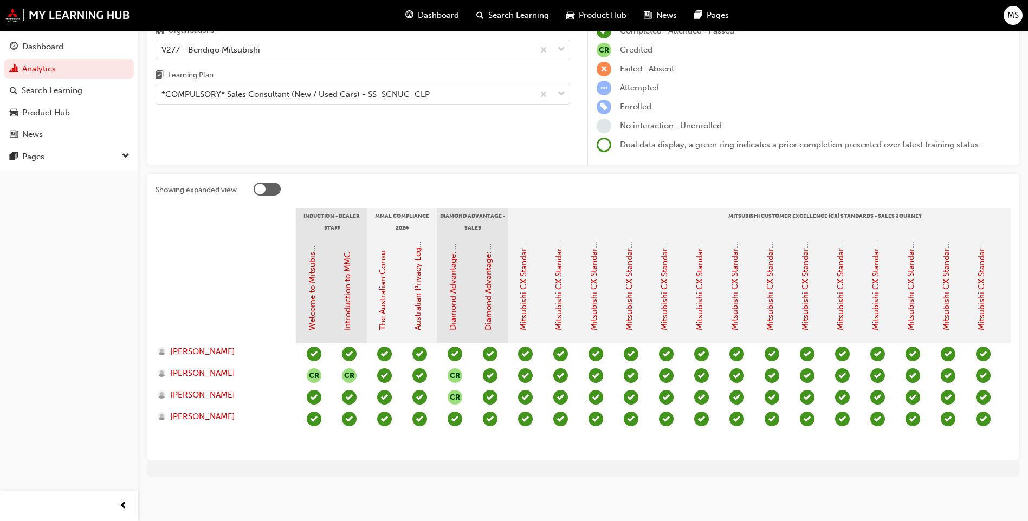
drag, startPoint x: 403, startPoint y: 452, endPoint x: 552, endPoint y: 450, distance: 149.0
click at [552, 450] on div "Showing expanded view Induction - Dealer Staff MMAL Compliance 2024 Diamond Adv…" at bounding box center [583, 317] width 872 height 287
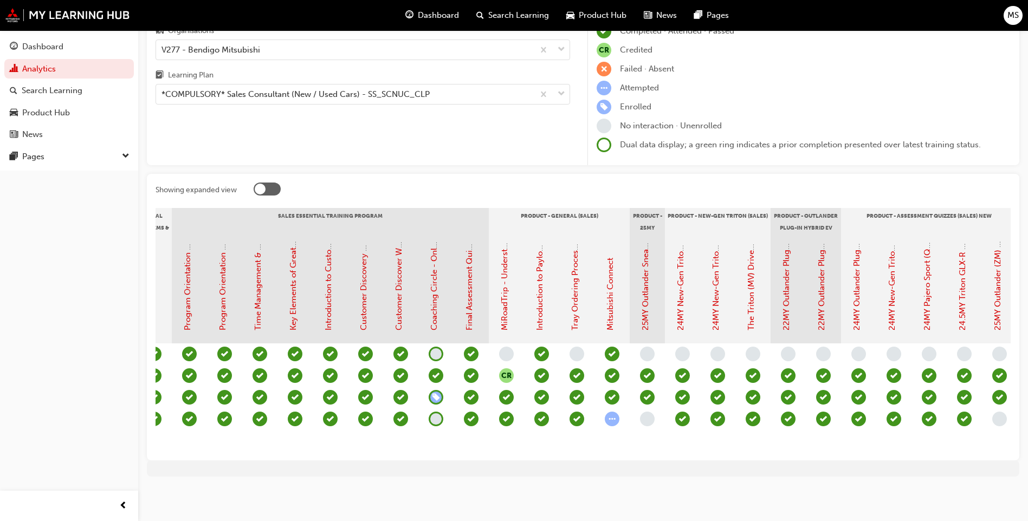
scroll to position [0, 1082]
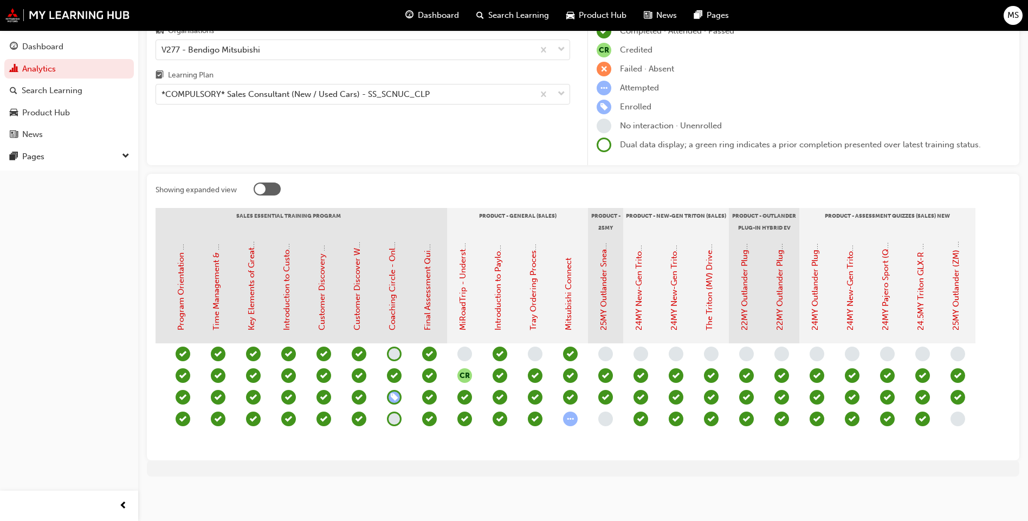
click at [394, 390] on span "learningRecordVerb_ENROLL-icon" at bounding box center [394, 397] width 15 height 15
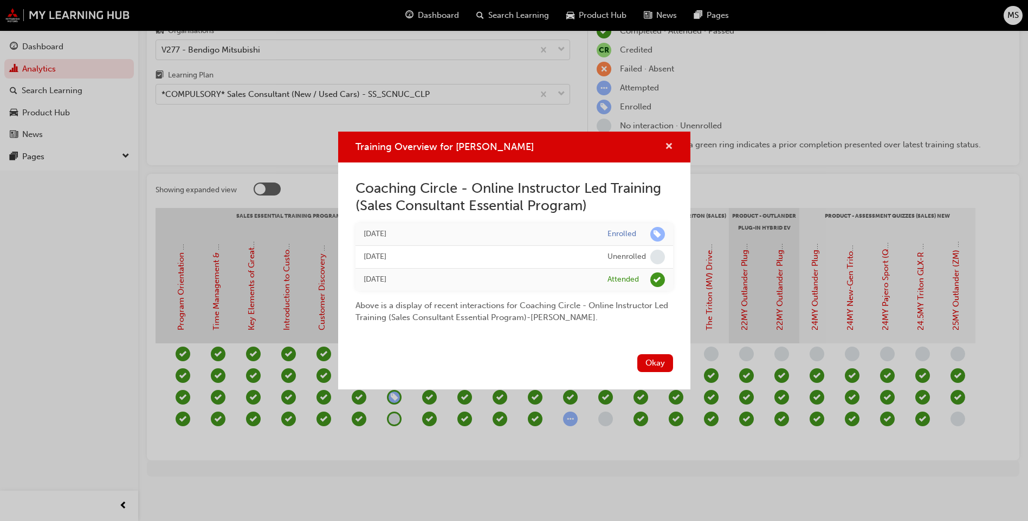
click at [668, 146] on span "cross-icon" at bounding box center [669, 148] width 8 height 10
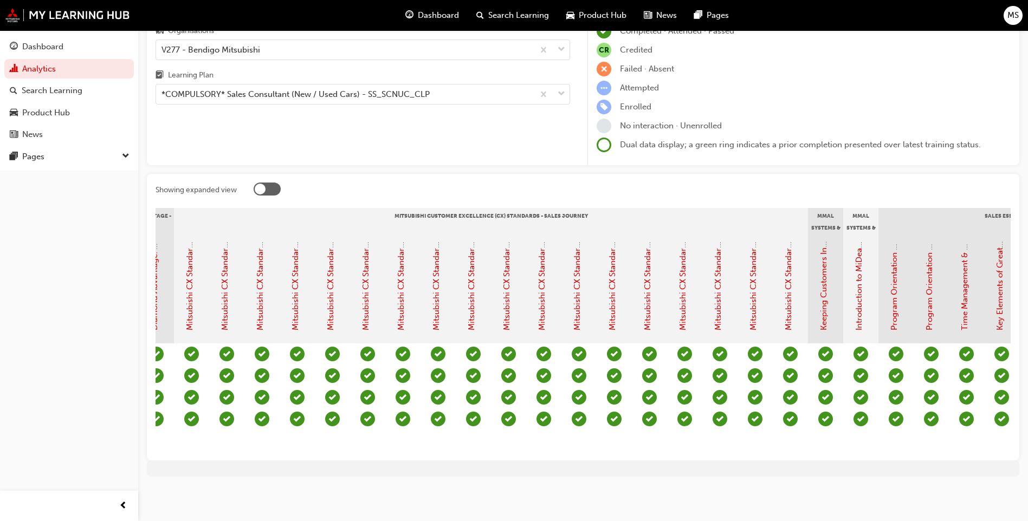
scroll to position [0, 0]
